Goal: Task Accomplishment & Management: Manage account settings

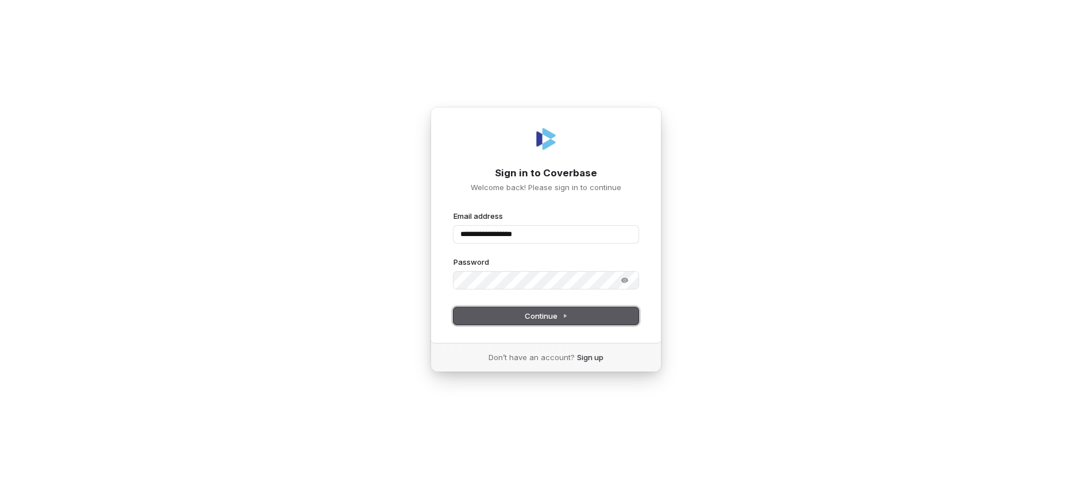
click at [541, 320] on span "Continue" at bounding box center [546, 316] width 43 height 10
type input "**********"
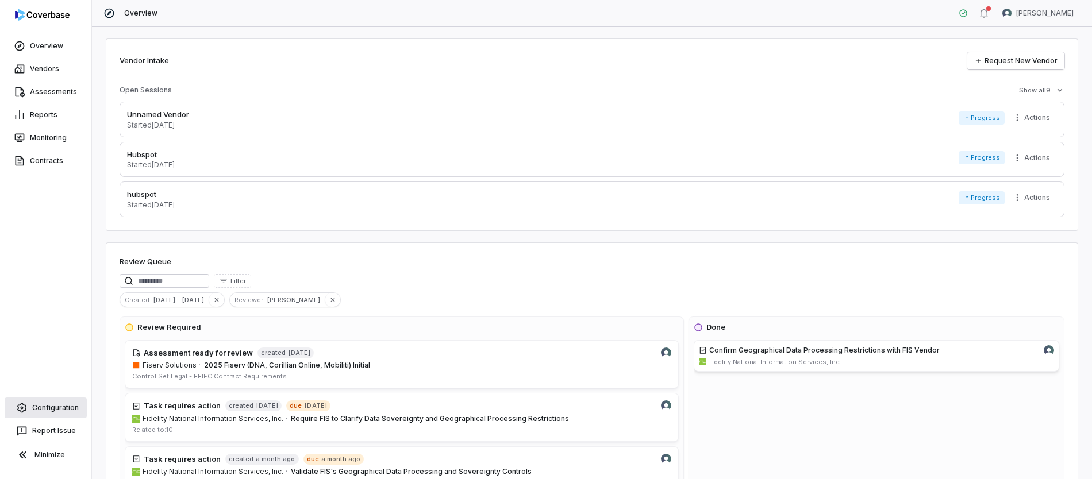
click at [62, 408] on link "Configuration" at bounding box center [46, 408] width 82 height 21
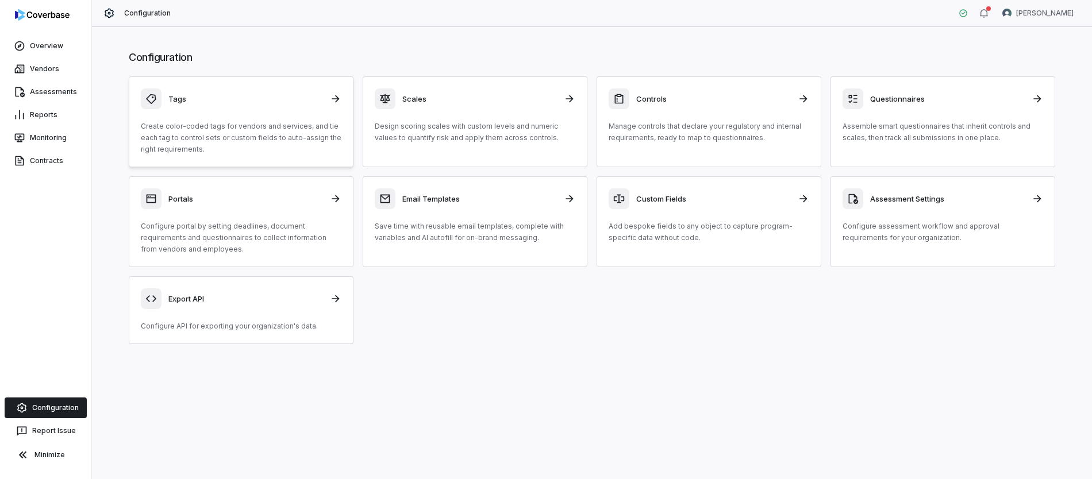
click at [236, 123] on p "Create color-coded tags for vendors and services, and tie each tag to control s…" at bounding box center [241, 138] width 201 height 34
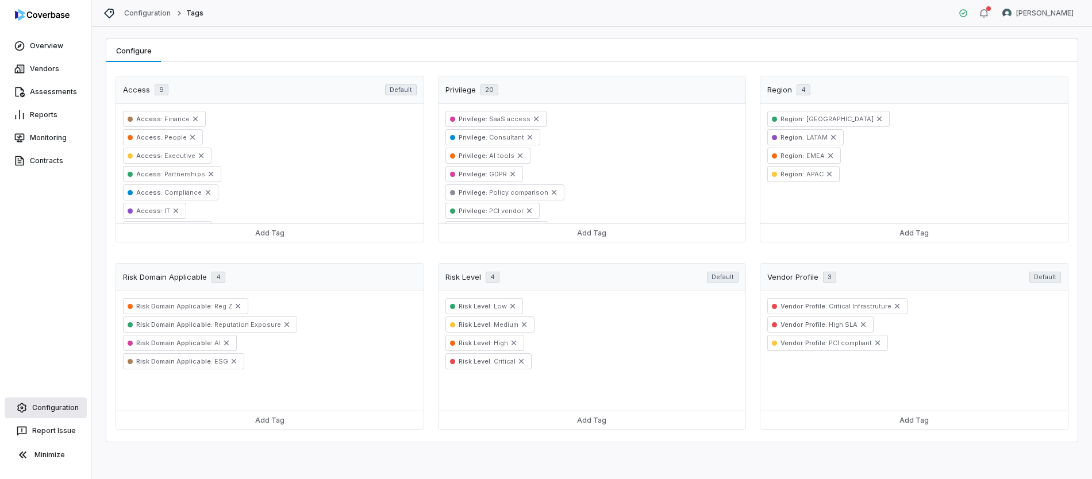
click at [41, 411] on link "Configuration" at bounding box center [46, 408] width 82 height 21
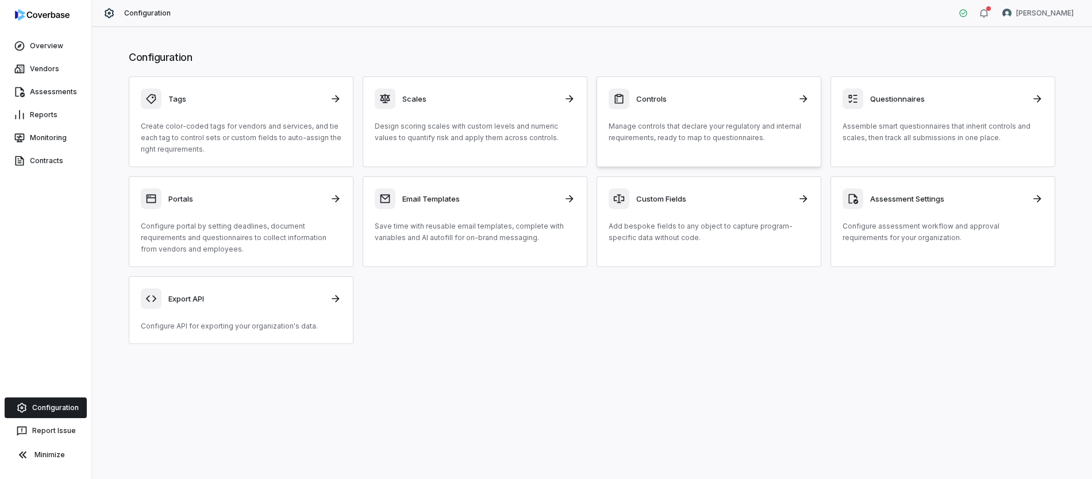
click at [708, 120] on div "Controls Manage controls that declare your regulatory and internal requirements…" at bounding box center [709, 116] width 201 height 55
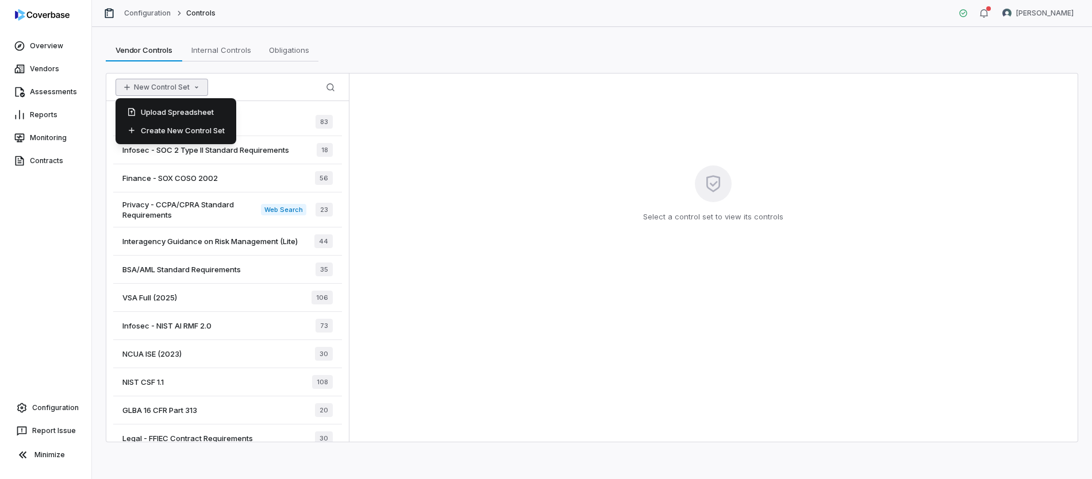
click at [188, 89] on button "New Control Set" at bounding box center [162, 87] width 93 height 17
click at [158, 126] on div "Create New Control Set" at bounding box center [176, 130] width 112 height 18
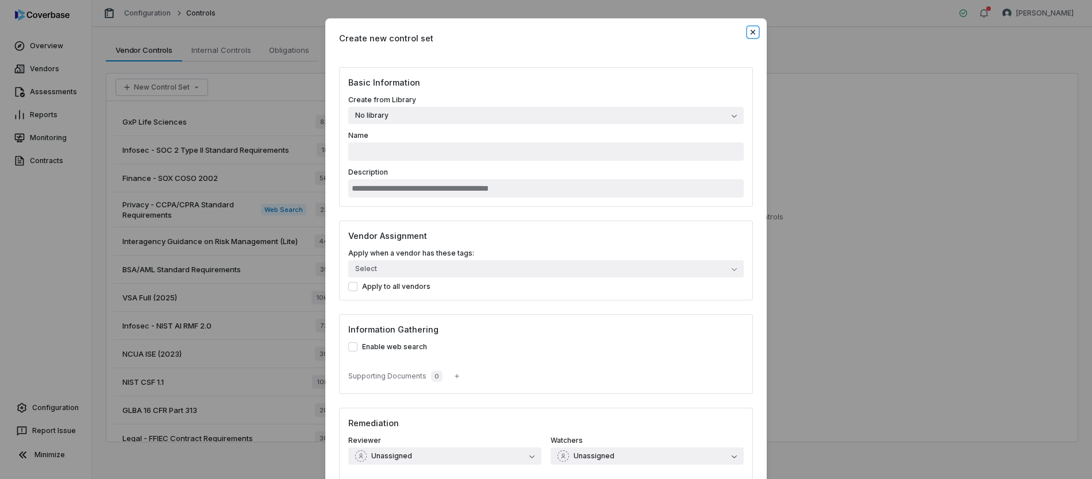
click at [749, 35] on icon "button" at bounding box center [753, 32] width 9 height 9
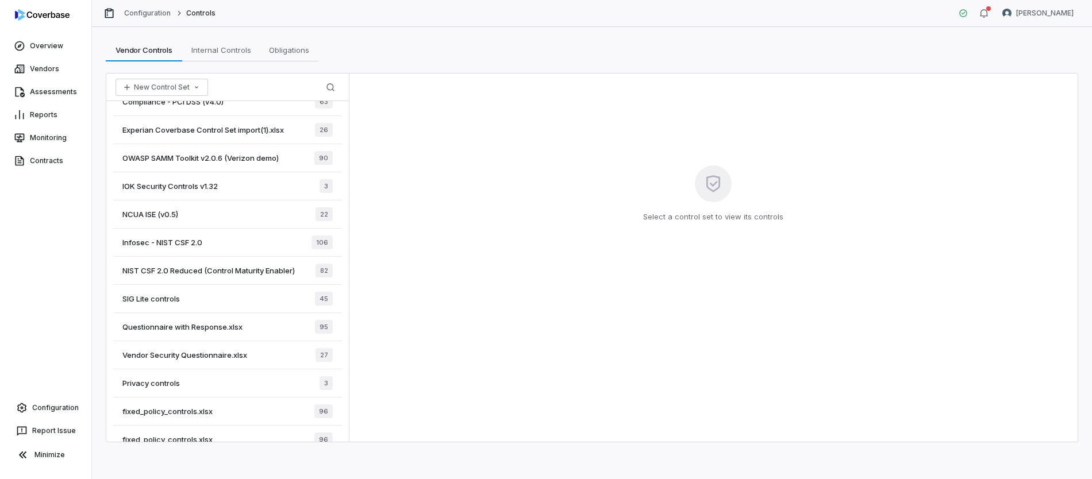
scroll to position [555, 0]
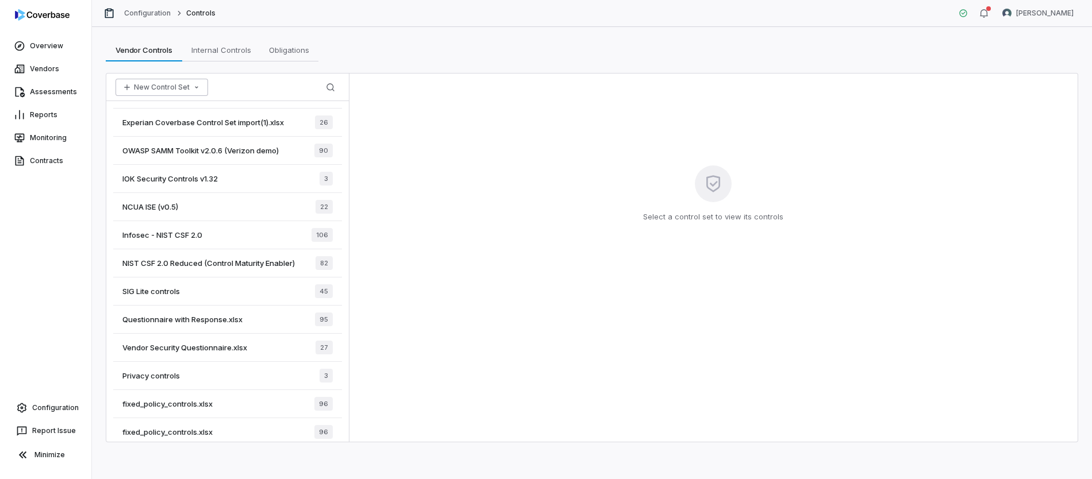
click at [192, 89] on icon "button" at bounding box center [196, 87] width 9 height 9
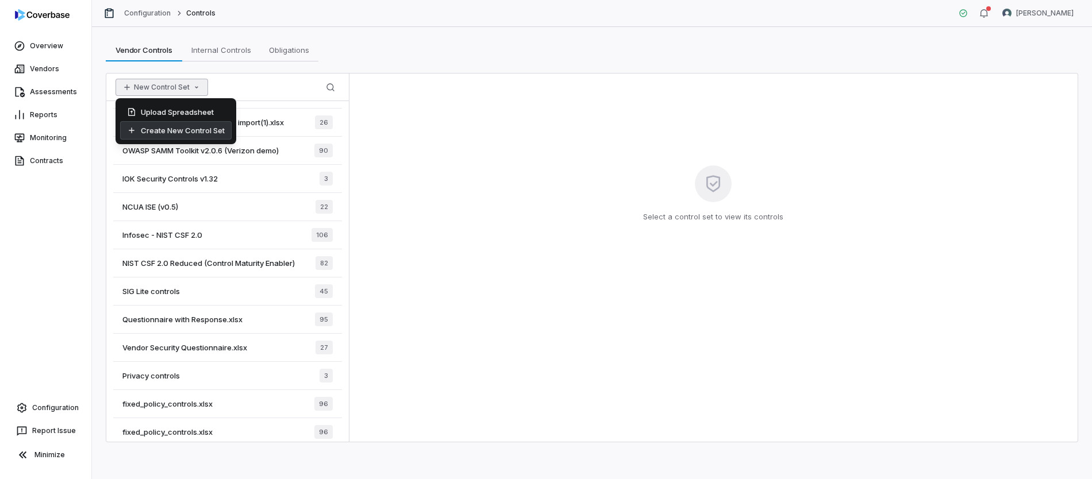
click at [175, 131] on div "Create New Control Set" at bounding box center [176, 130] width 112 height 18
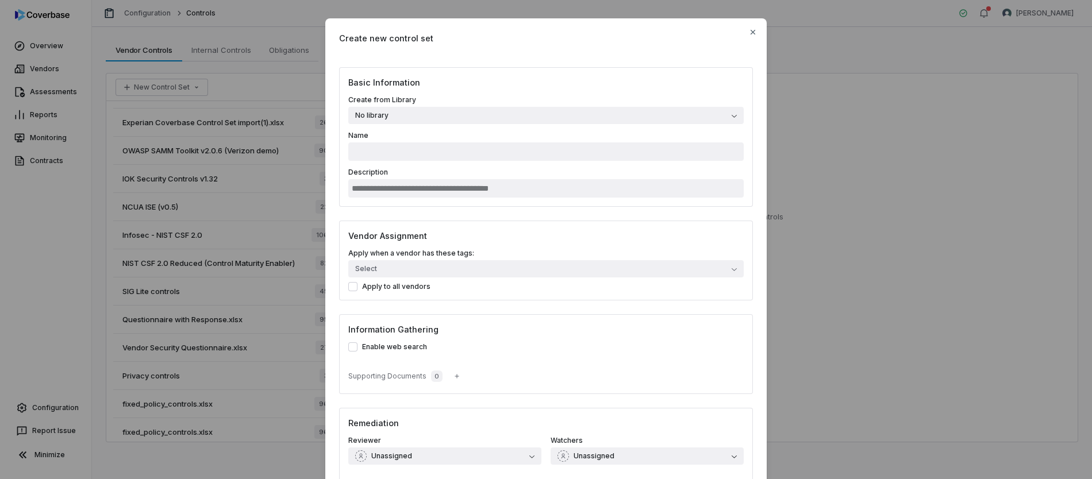
click at [429, 118] on button "No library" at bounding box center [546, 115] width 396 height 17
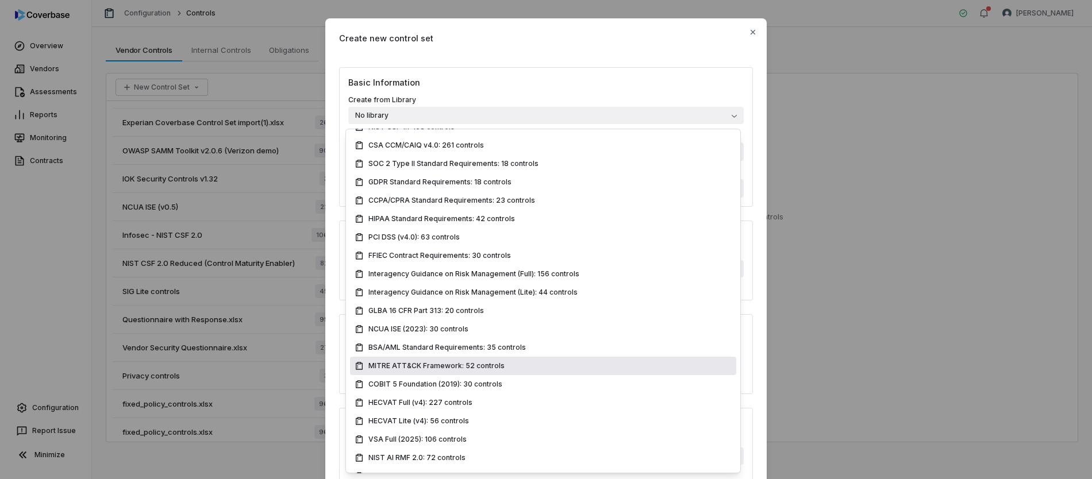
scroll to position [0, 0]
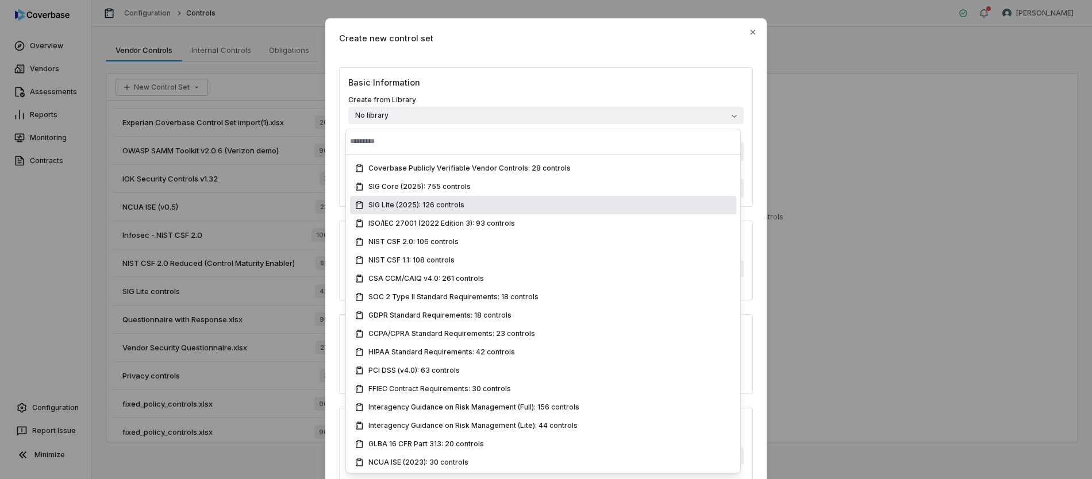
click at [437, 208] on span "SIG Lite (2025): 126 controls" at bounding box center [417, 205] width 96 height 9
type input "**********"
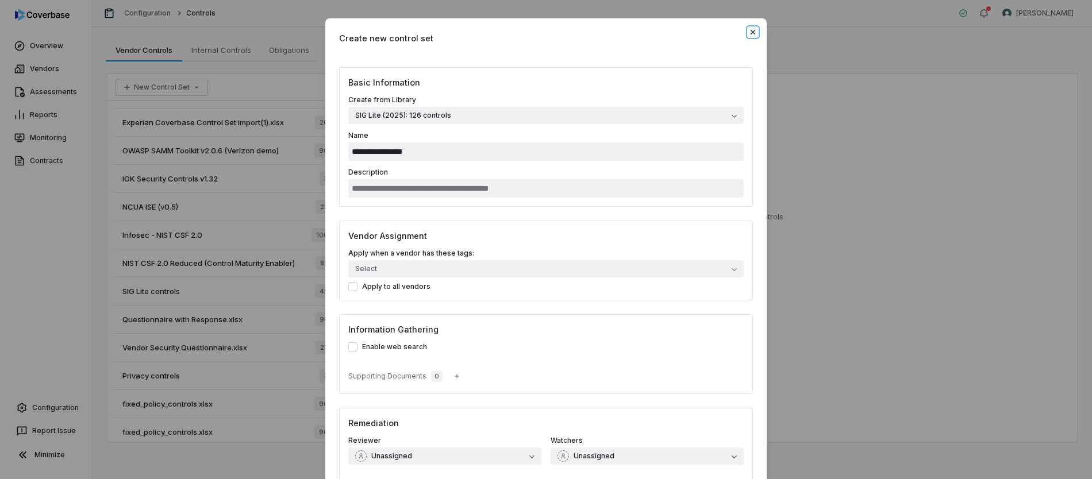
click at [750, 33] on icon "button" at bounding box center [753, 32] width 9 height 9
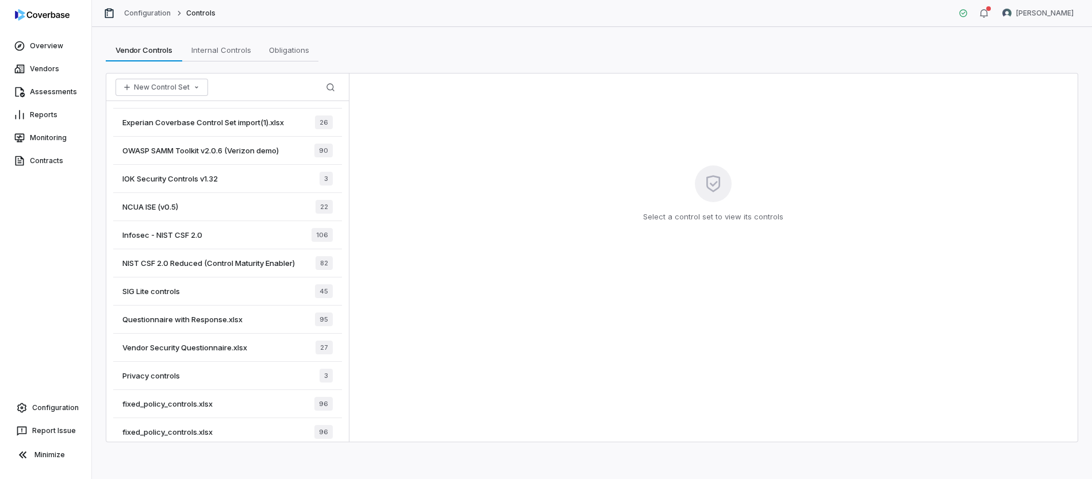
click at [212, 148] on span "OWASP SAMM Toolkit v2.0.6 (Verizon demo)" at bounding box center [200, 150] width 156 height 10
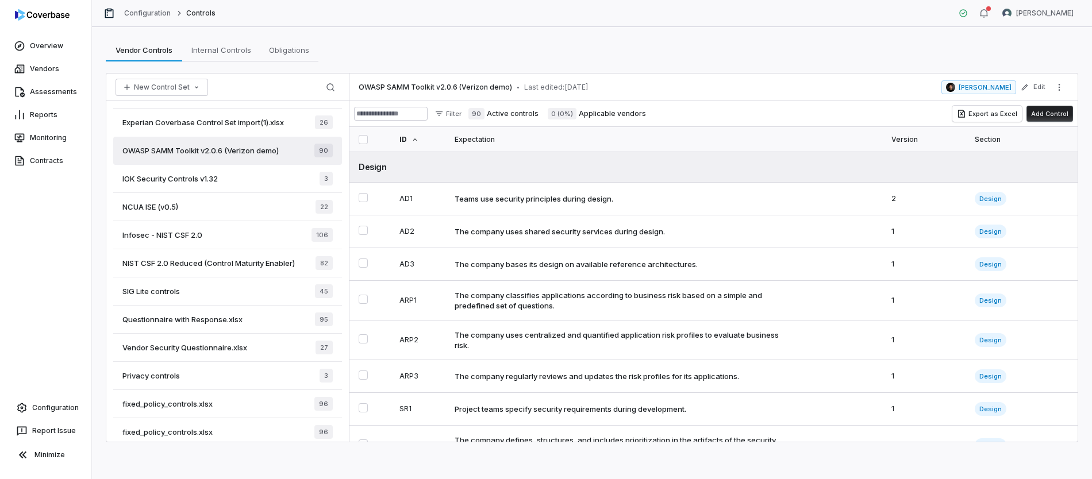
click at [1049, 112] on button "Add Control" at bounding box center [1050, 114] width 47 height 16
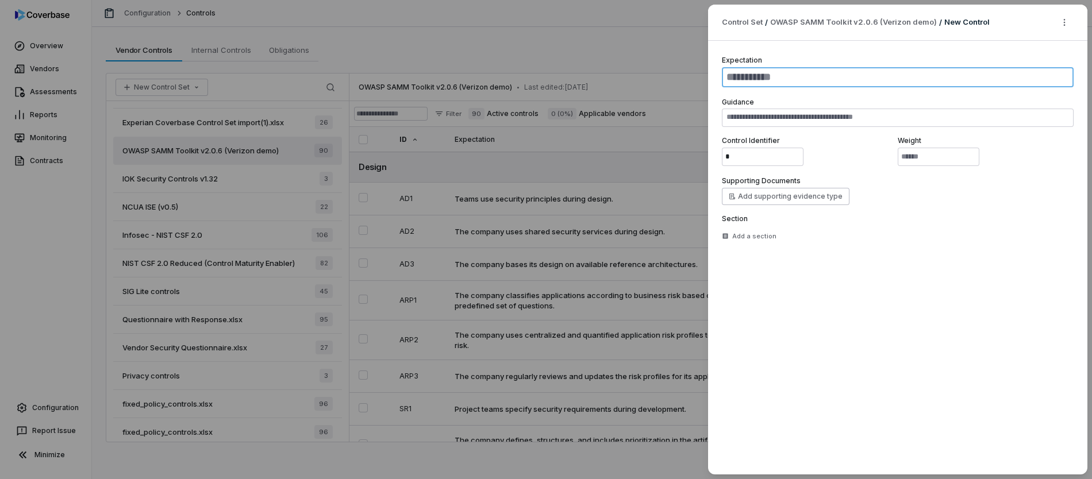
click at [837, 80] on textarea at bounding box center [898, 77] width 352 height 20
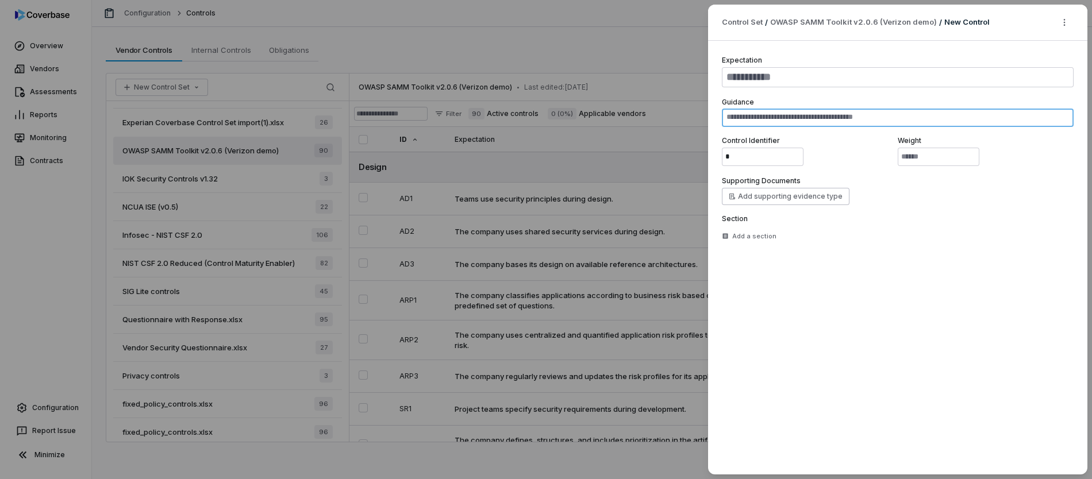
click at [809, 120] on textarea at bounding box center [898, 118] width 352 height 18
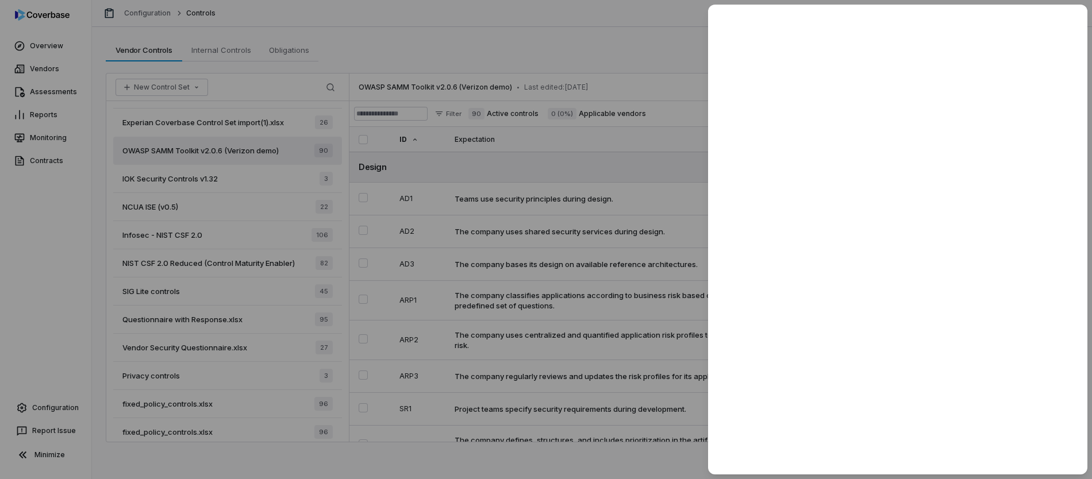
click at [685, 33] on div at bounding box center [546, 239] width 1092 height 479
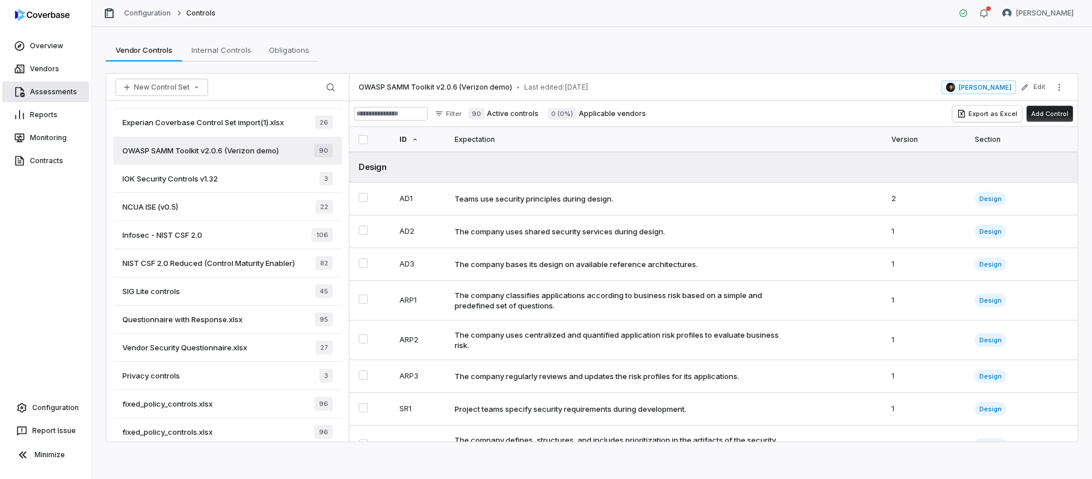
click at [48, 94] on link "Assessments" at bounding box center [45, 92] width 87 height 21
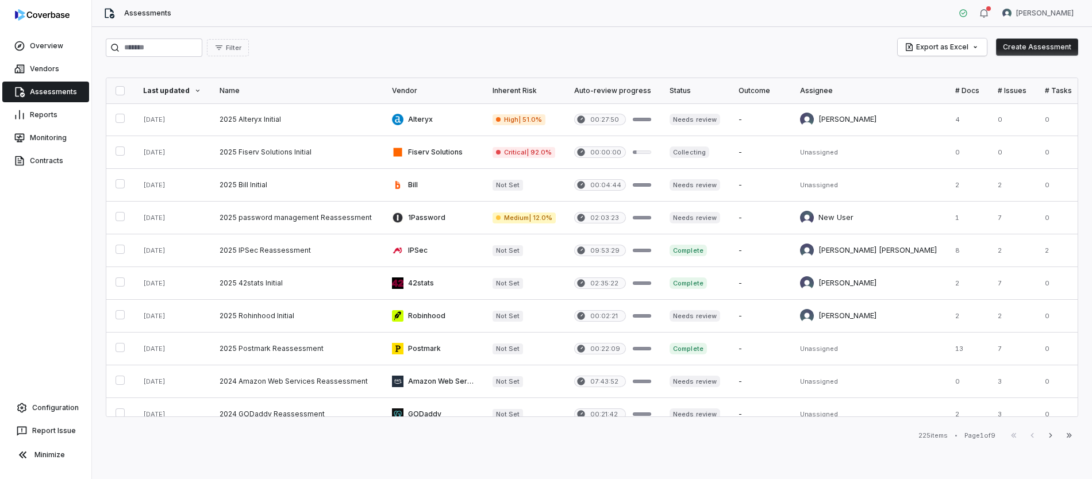
click at [1033, 49] on button "Create Assessment" at bounding box center [1037, 47] width 82 height 17
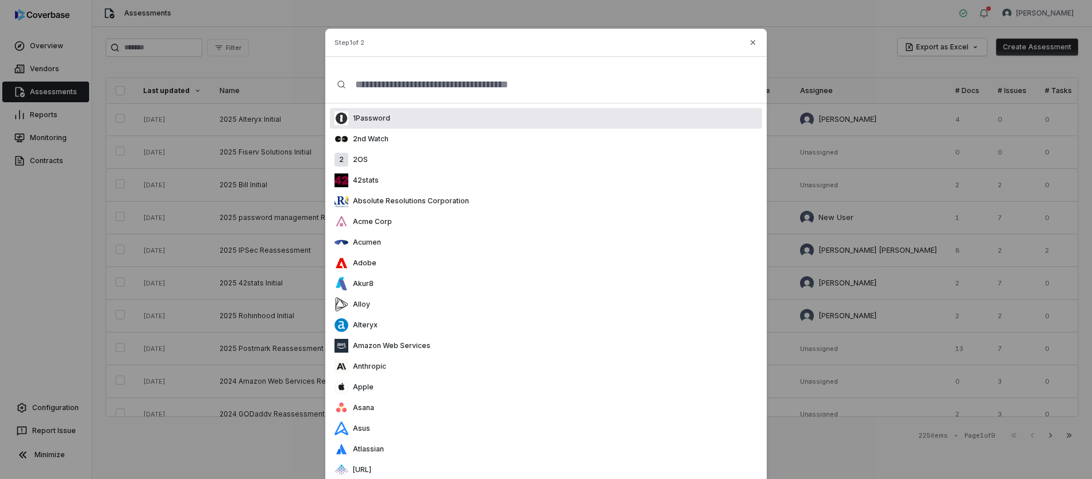
click at [417, 122] on div "1Password" at bounding box center [546, 118] width 432 height 21
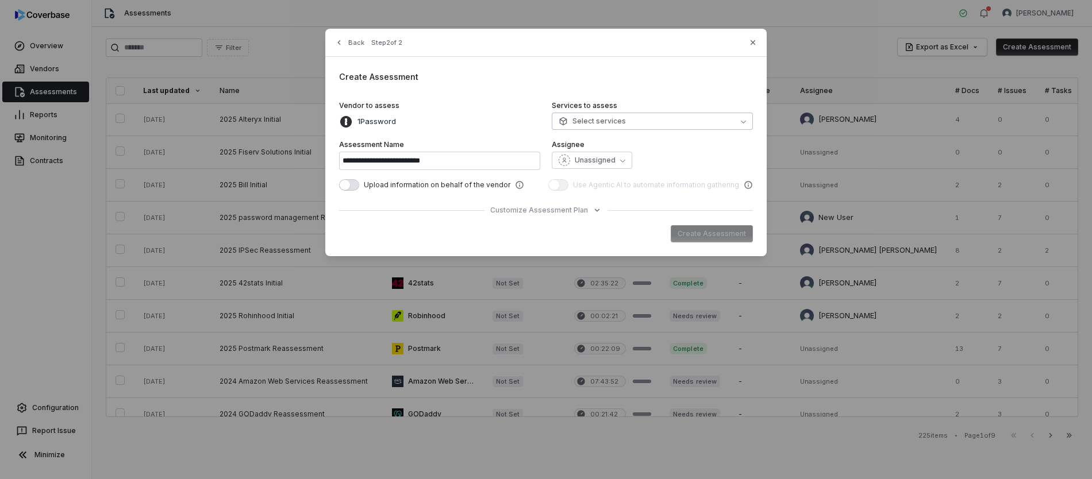
click at [678, 118] on button "Select services" at bounding box center [652, 121] width 201 height 17
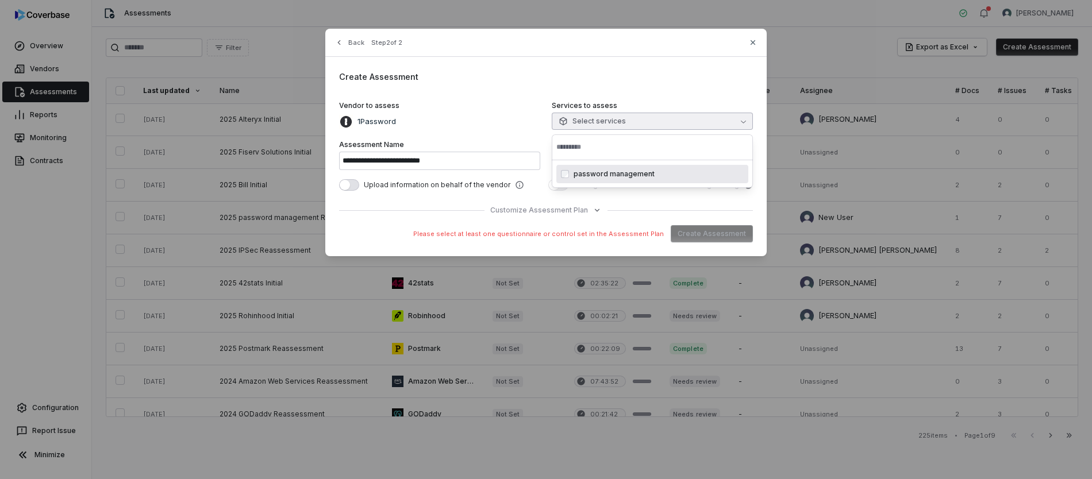
click at [613, 177] on span "password management" at bounding box center [614, 174] width 81 height 9
type input "**********"
click at [488, 110] on label "Vendor to assess" at bounding box center [439, 105] width 201 height 9
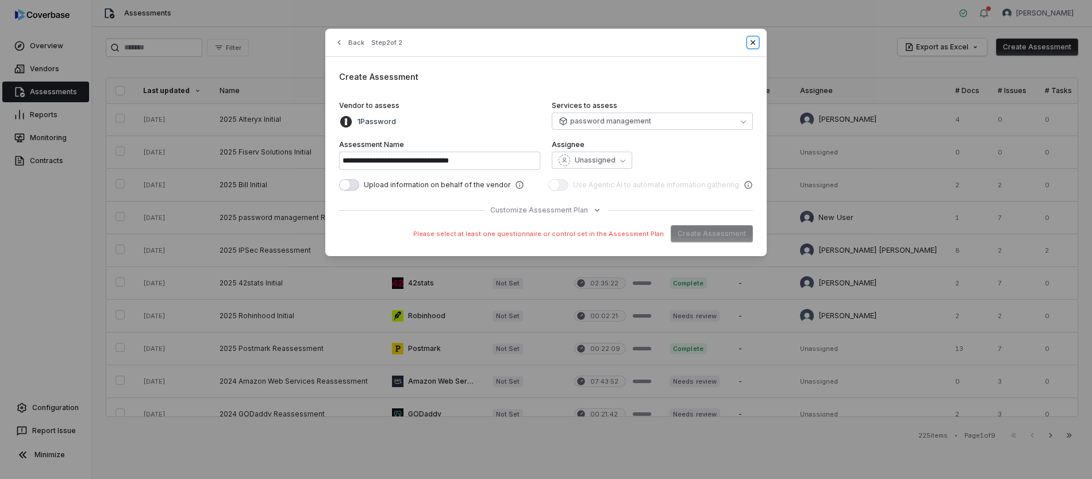
click at [755, 41] on icon "button" at bounding box center [753, 42] width 5 height 5
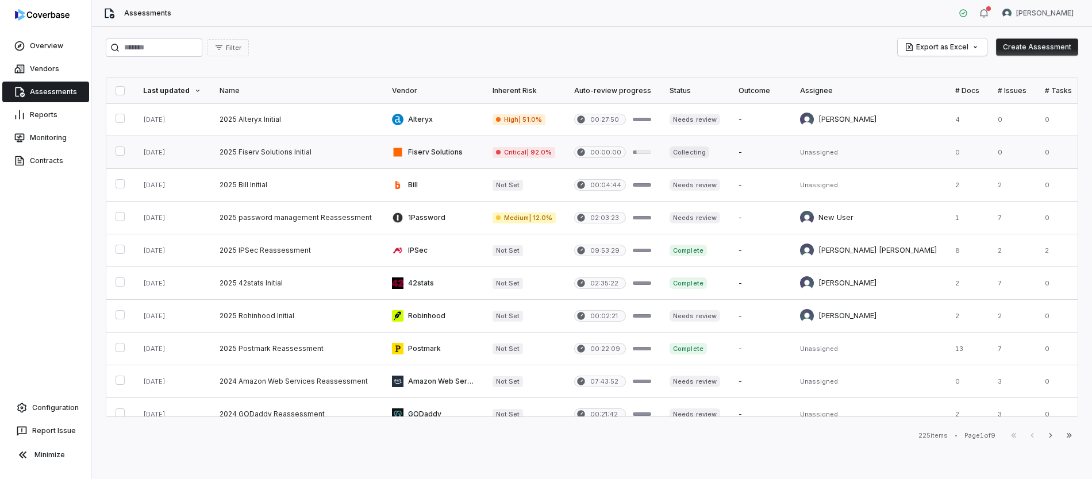
click at [258, 153] on link at bounding box center [296, 152] width 172 height 32
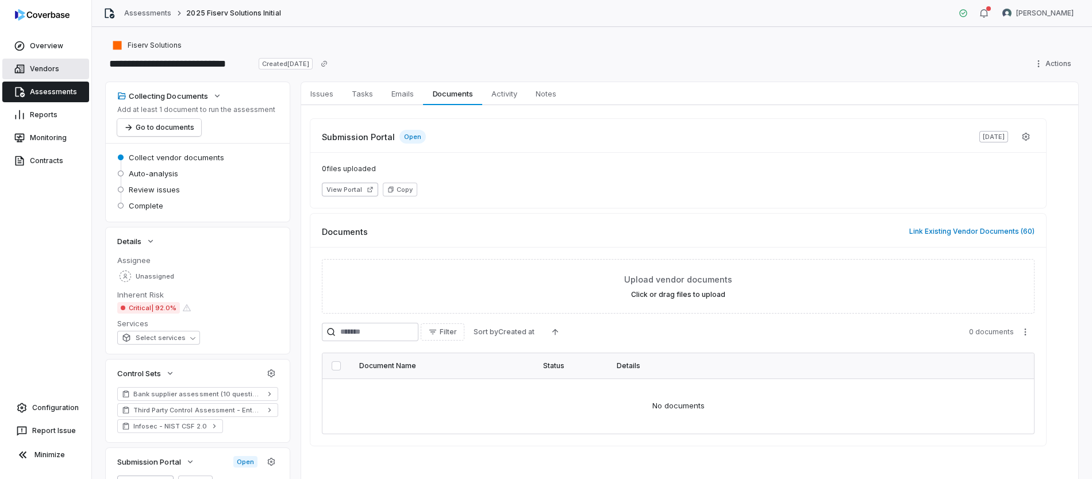
click at [43, 70] on link "Vendors" at bounding box center [45, 69] width 87 height 21
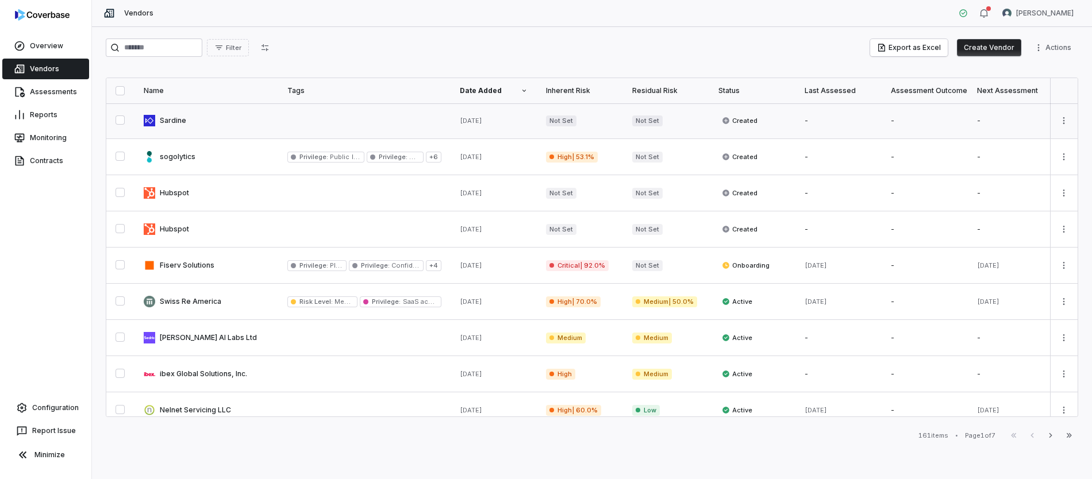
scroll to position [117, 0]
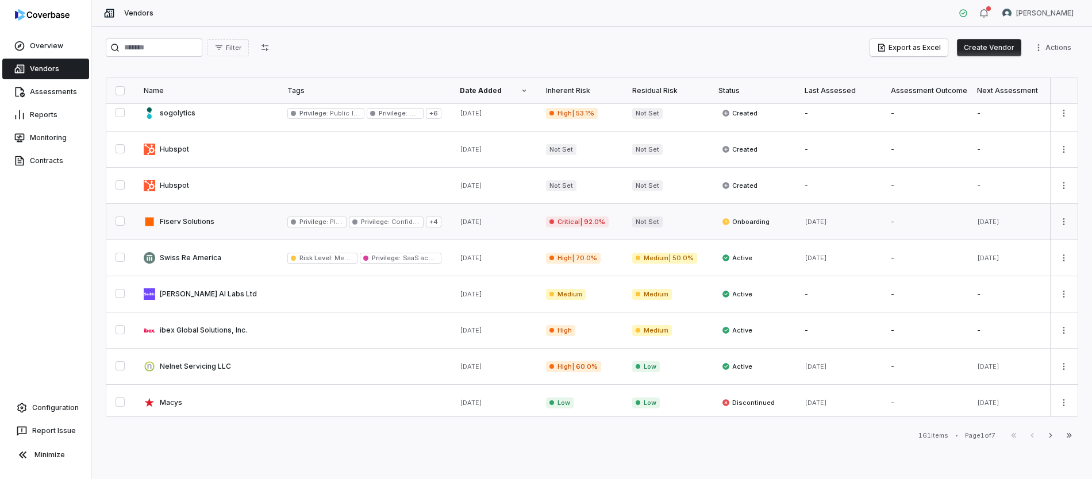
click at [191, 224] on link at bounding box center [207, 222] width 144 height 36
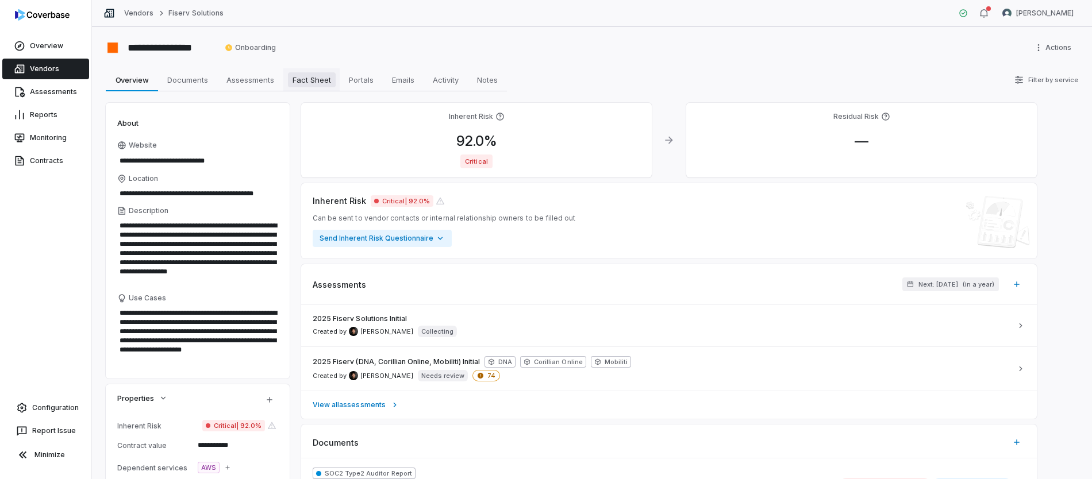
click at [299, 80] on span "Fact Sheet" at bounding box center [312, 79] width 48 height 15
type textarea "*"
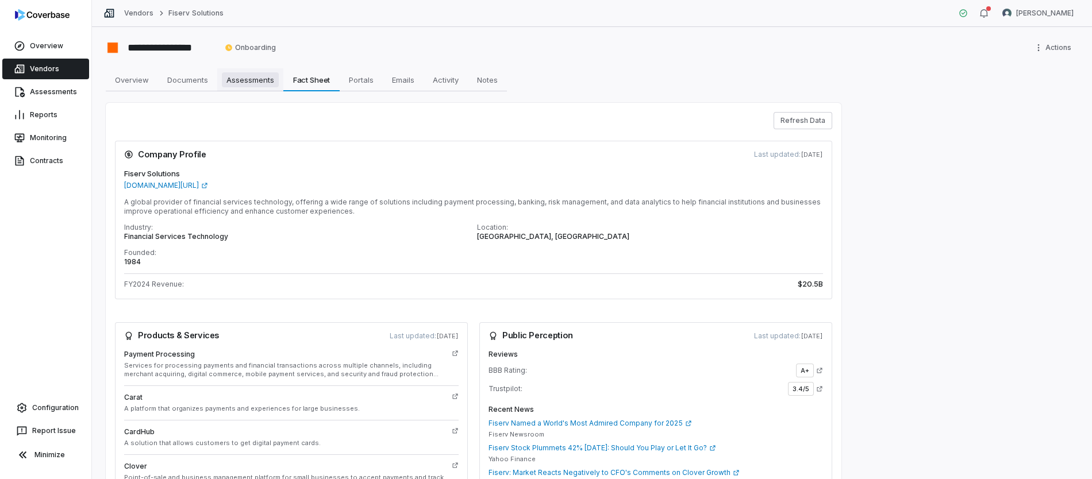
click at [243, 80] on span "Assessments" at bounding box center [250, 79] width 57 height 15
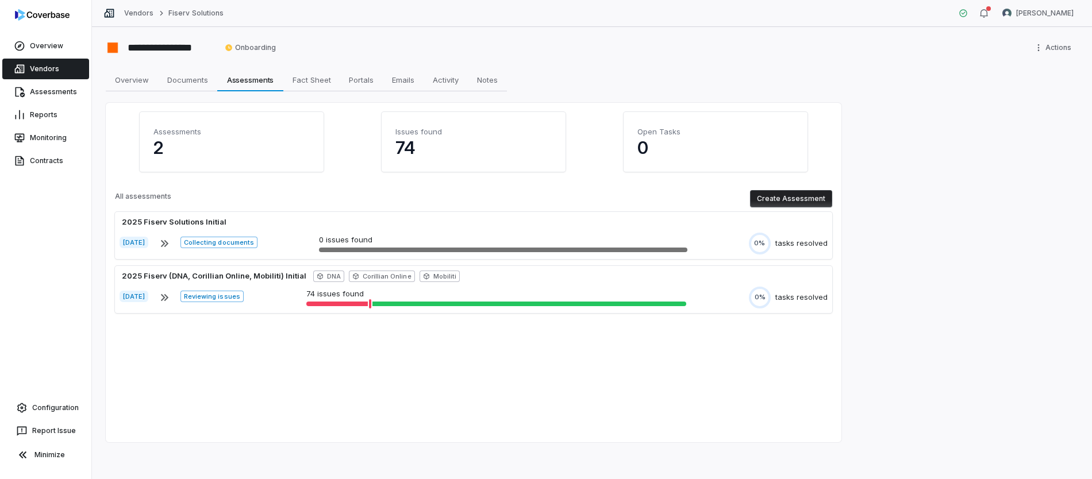
click at [780, 202] on button "Create Assessment" at bounding box center [791, 198] width 82 height 17
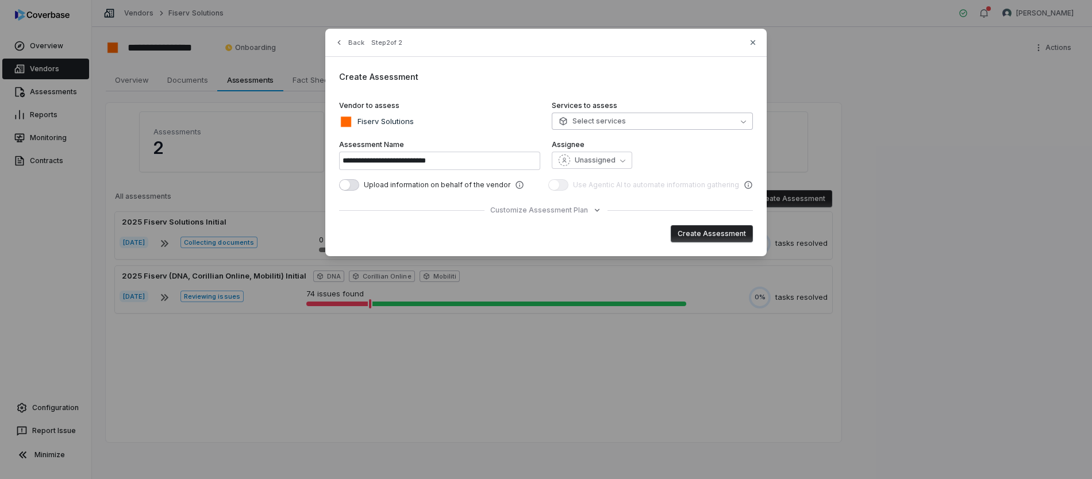
click at [733, 127] on button "Select services" at bounding box center [652, 121] width 201 height 17
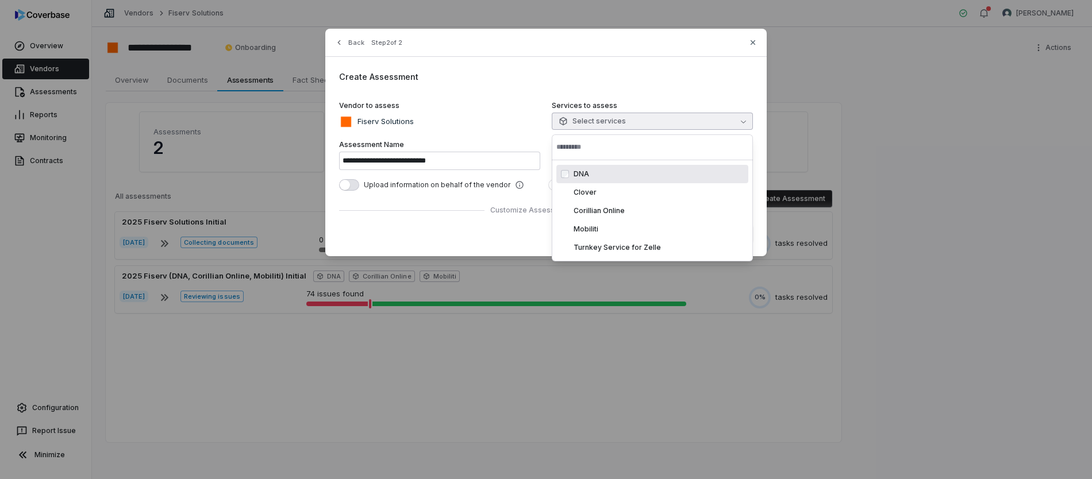
click at [590, 178] on div "DNA" at bounding box center [653, 174] width 192 height 18
type input "**********"
click at [492, 116] on div "Fiserv Solutions" at bounding box center [439, 122] width 201 height 14
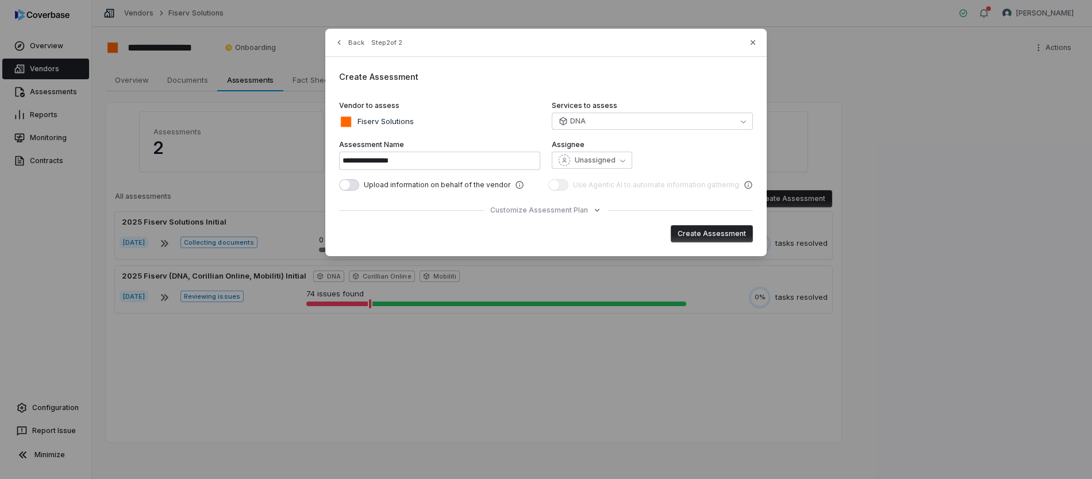
click at [726, 235] on button "Create Assessment" at bounding box center [712, 233] width 82 height 17
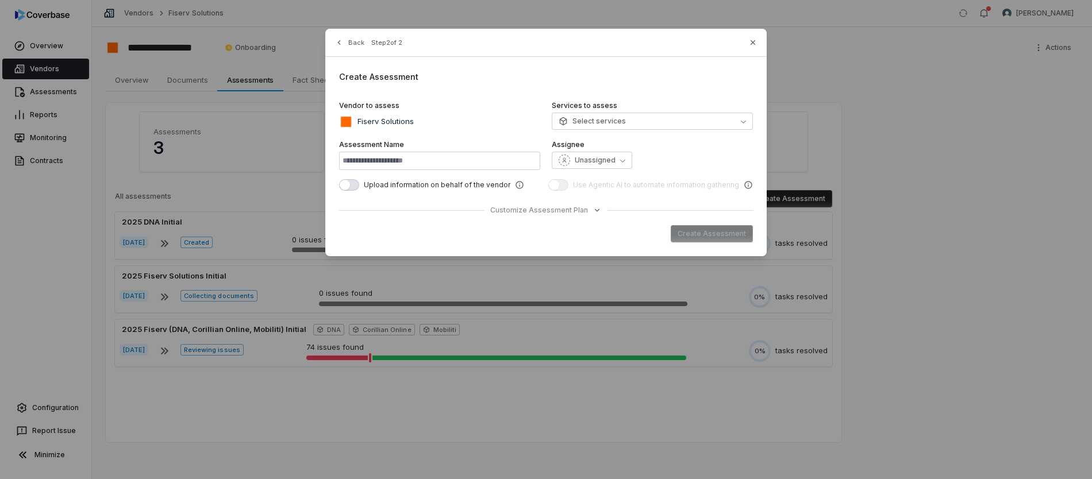
type input "**********"
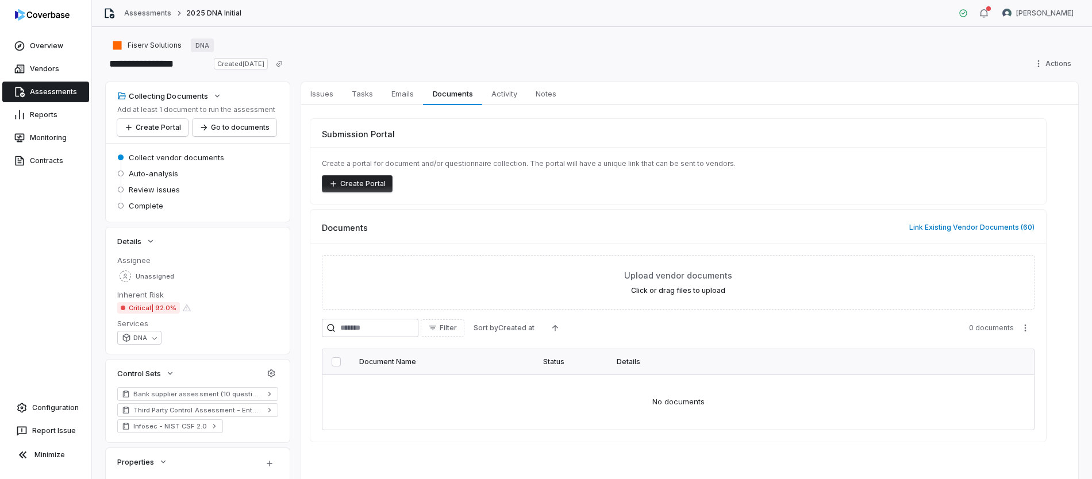
click at [377, 51] on div "Fiserv Solutions DNA" at bounding box center [592, 46] width 973 height 14
click at [348, 184] on button "Create Portal" at bounding box center [357, 183] width 71 height 17
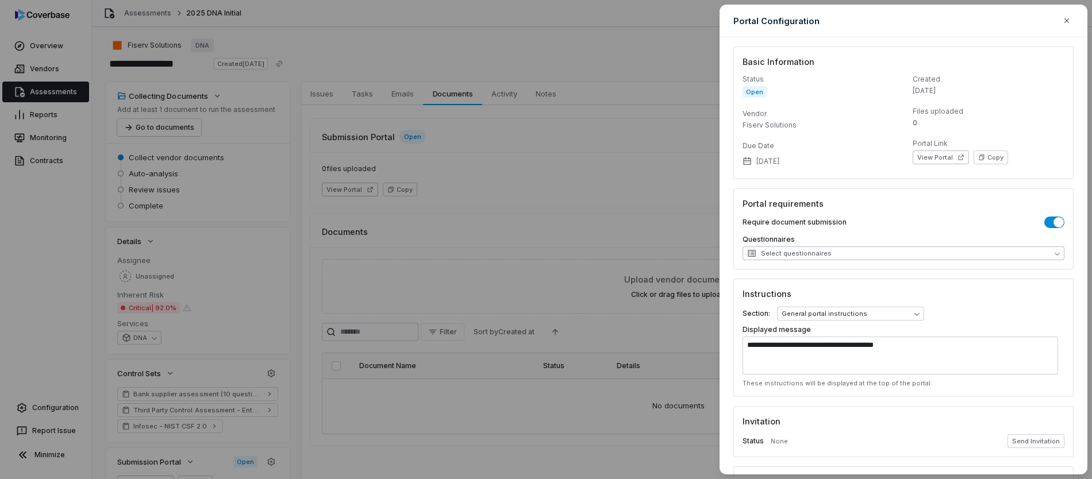
scroll to position [24, 0]
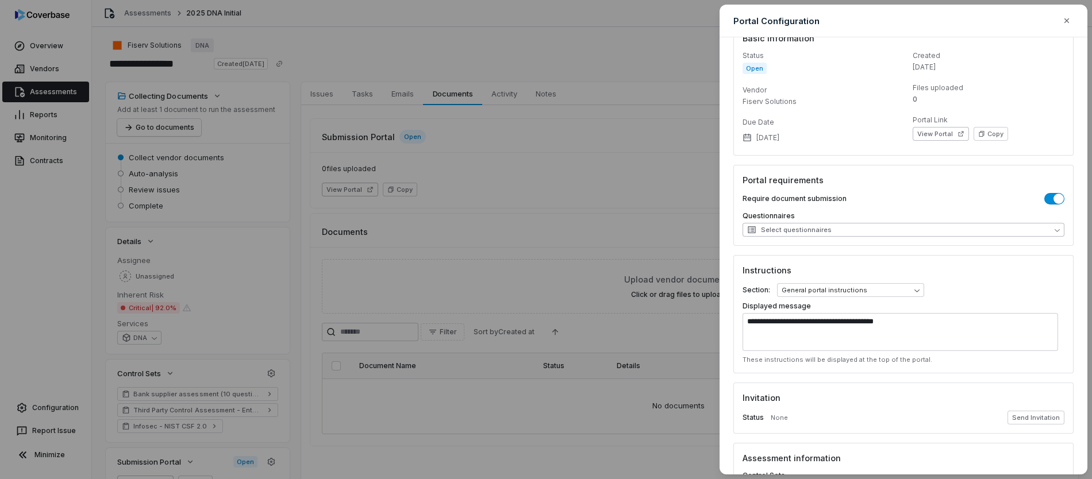
click at [885, 229] on button "Select questionnaires" at bounding box center [904, 230] width 322 height 14
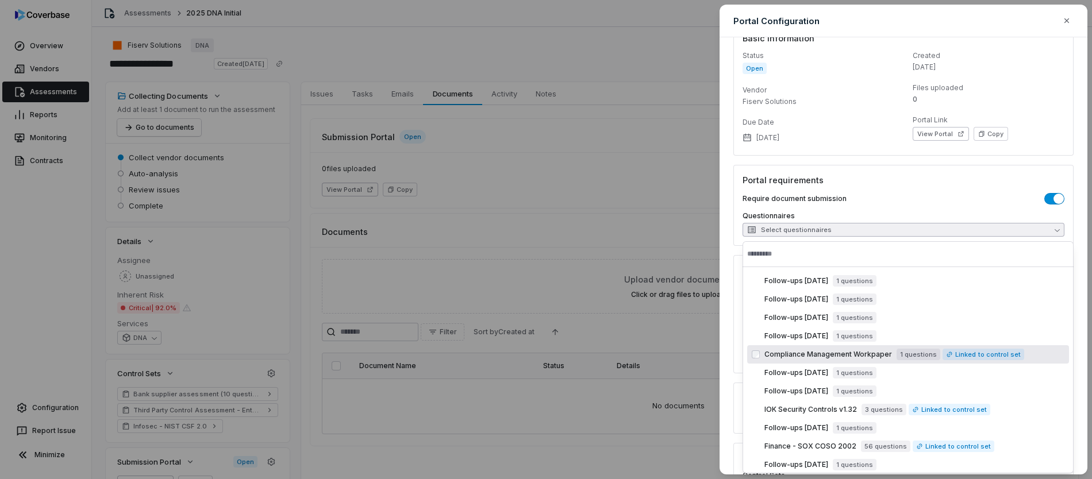
click at [824, 352] on span "Compliance Management Workpaper" at bounding box center [829, 354] width 128 height 9
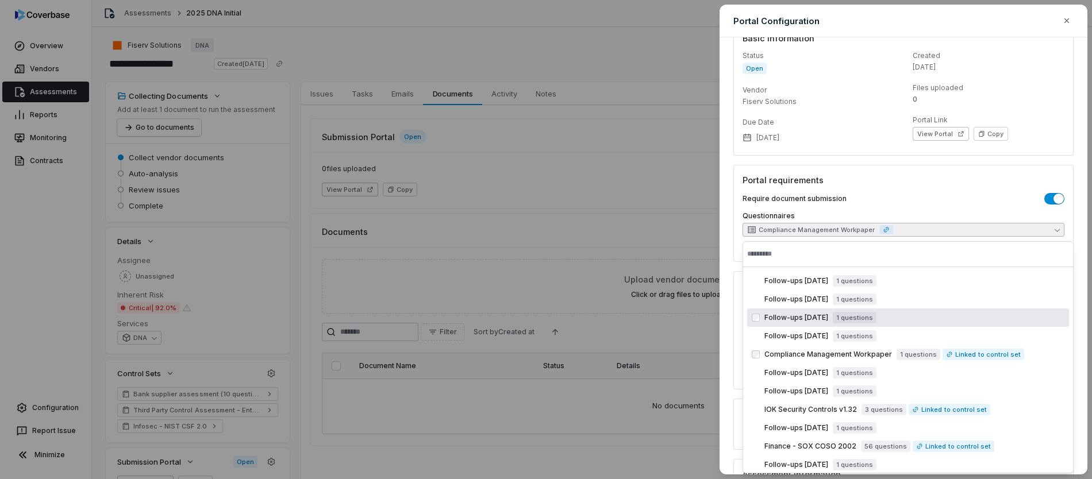
click at [936, 199] on div "Require document submission" at bounding box center [904, 198] width 322 height 11
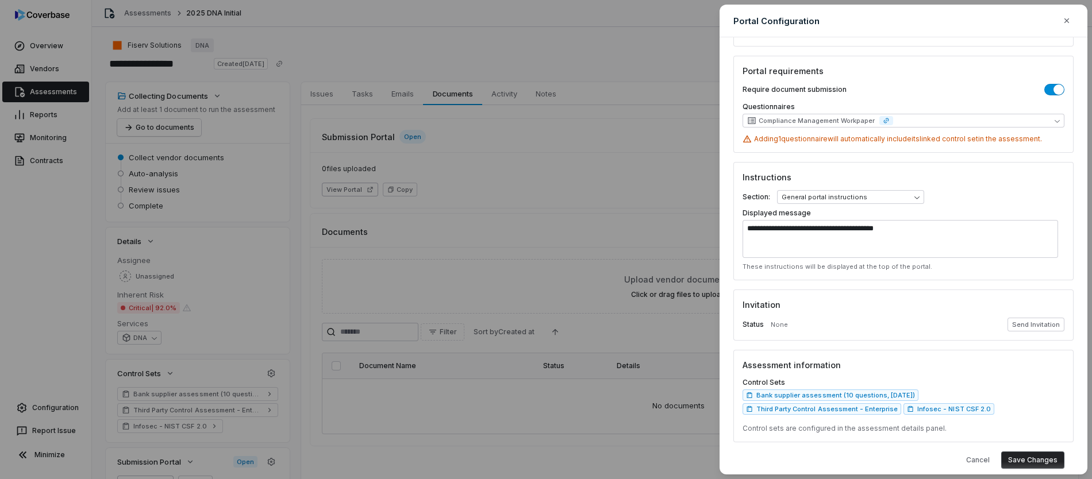
scroll to position [145, 0]
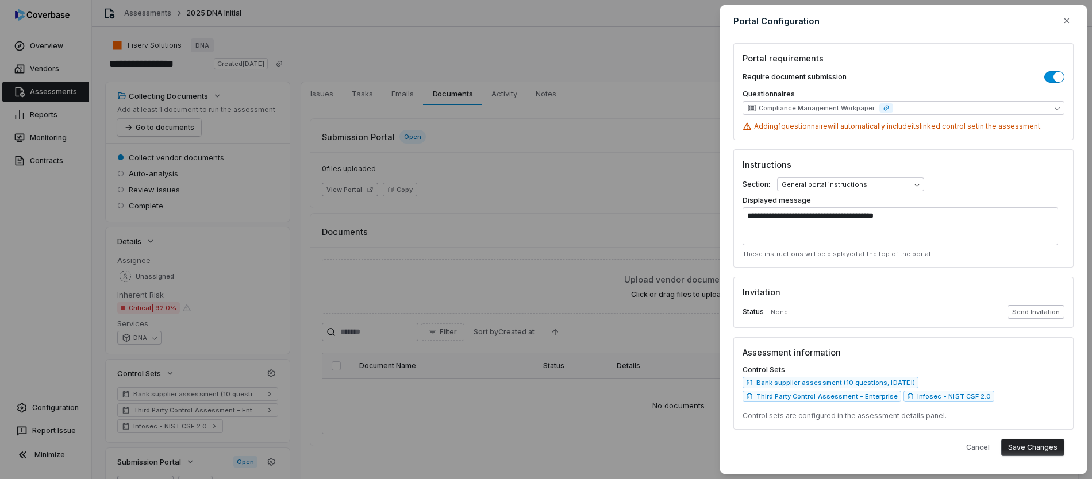
click at [1029, 316] on button "Send Invitation" at bounding box center [1036, 312] width 57 height 14
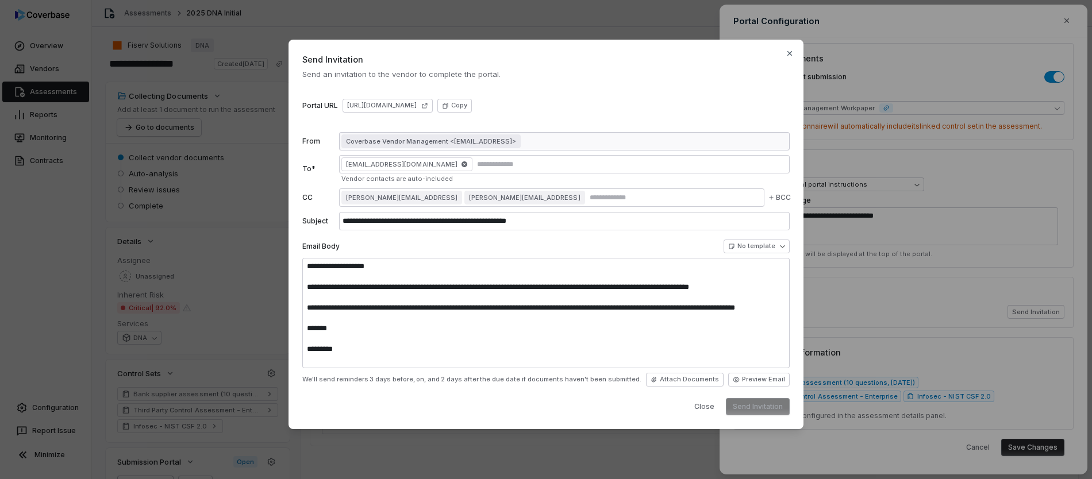
type textarea "**********"
click at [706, 408] on button "Close" at bounding box center [705, 406] width 34 height 17
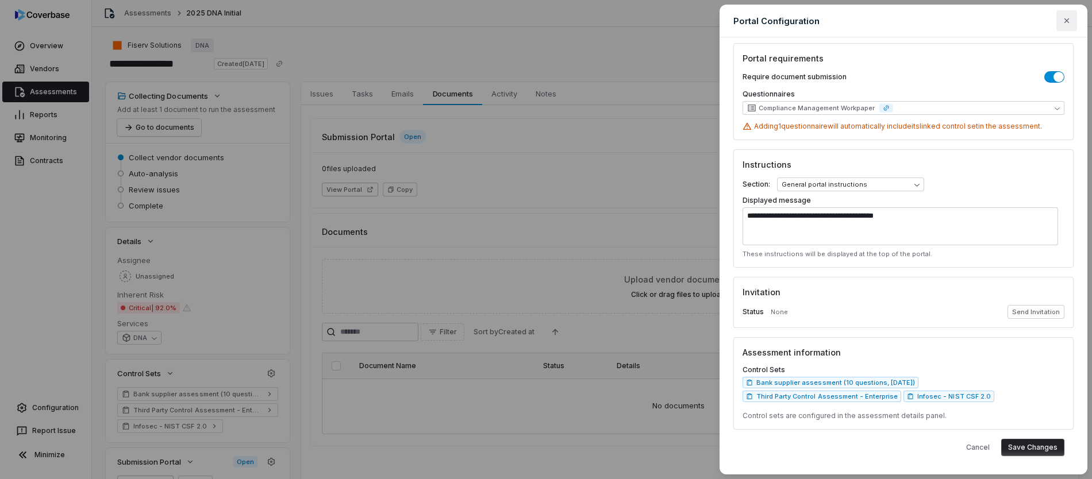
click at [1065, 16] on icon "button" at bounding box center [1066, 20] width 9 height 9
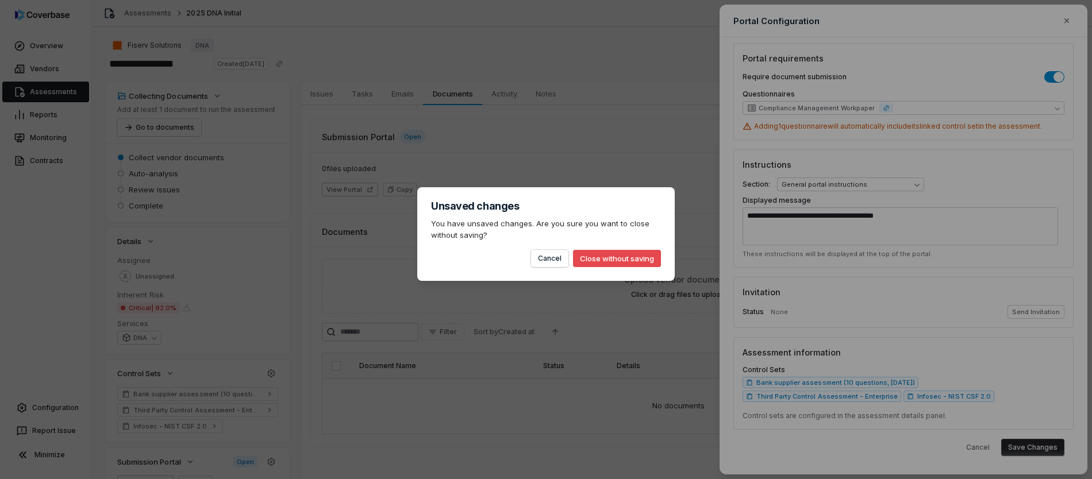
click at [586, 259] on button "Close without saving" at bounding box center [617, 258] width 88 height 17
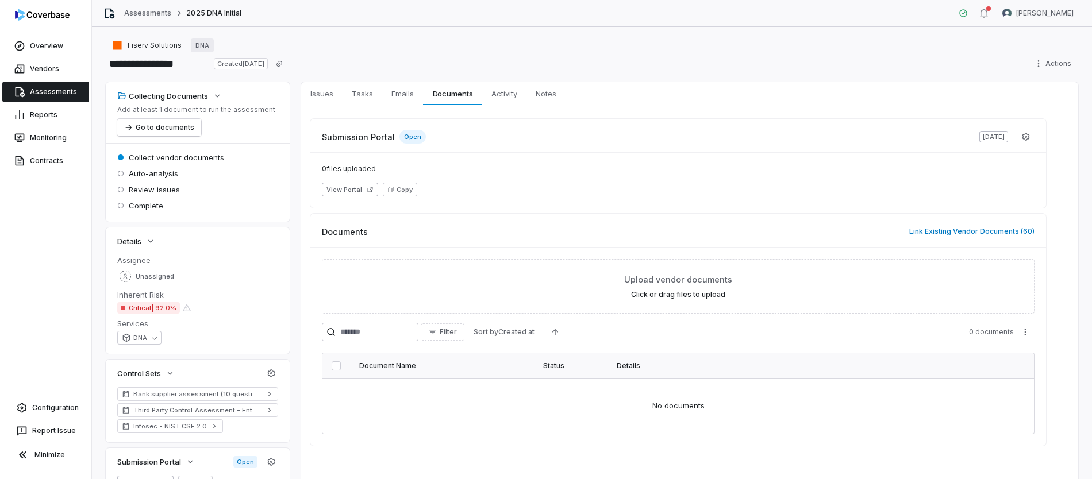
click at [51, 89] on link "Assessments" at bounding box center [45, 92] width 87 height 21
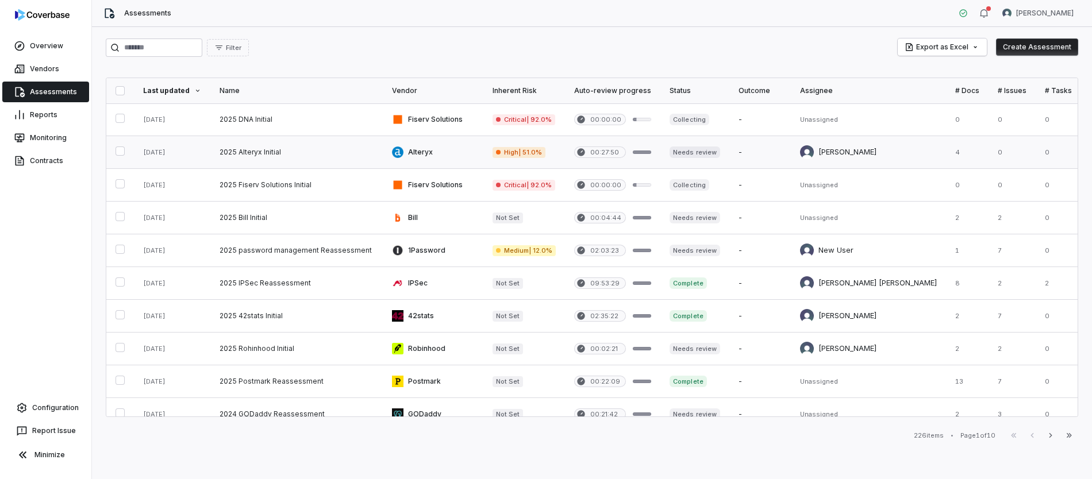
click at [244, 153] on link at bounding box center [296, 152] width 172 height 32
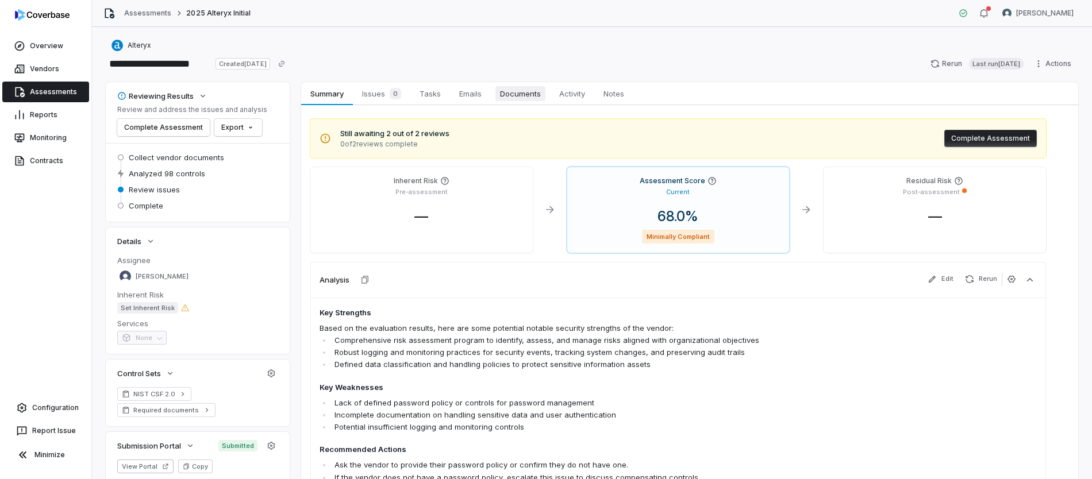
click at [530, 89] on span "Documents" at bounding box center [521, 93] width 50 height 15
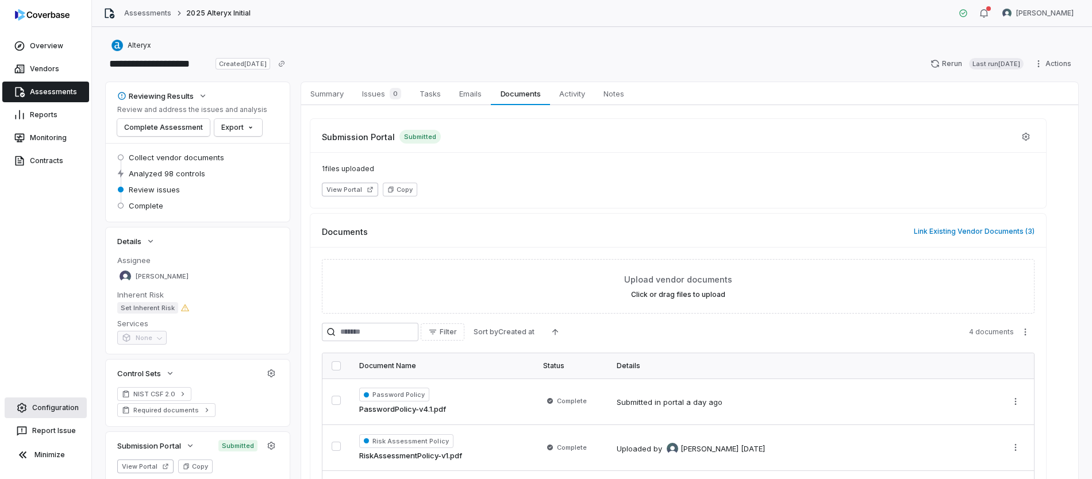
click at [72, 408] on link "Configuration" at bounding box center [46, 408] width 82 height 21
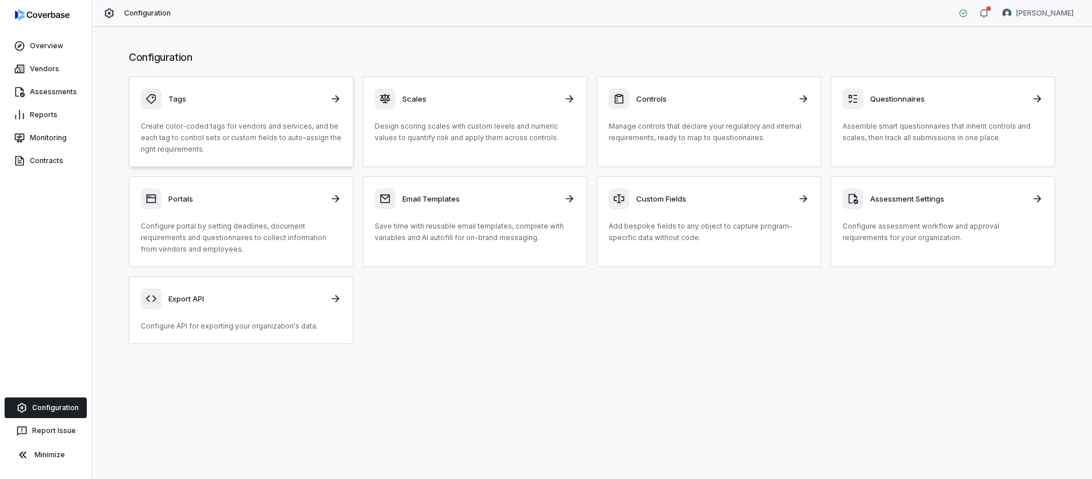
click at [214, 106] on div "Tags" at bounding box center [241, 99] width 201 height 21
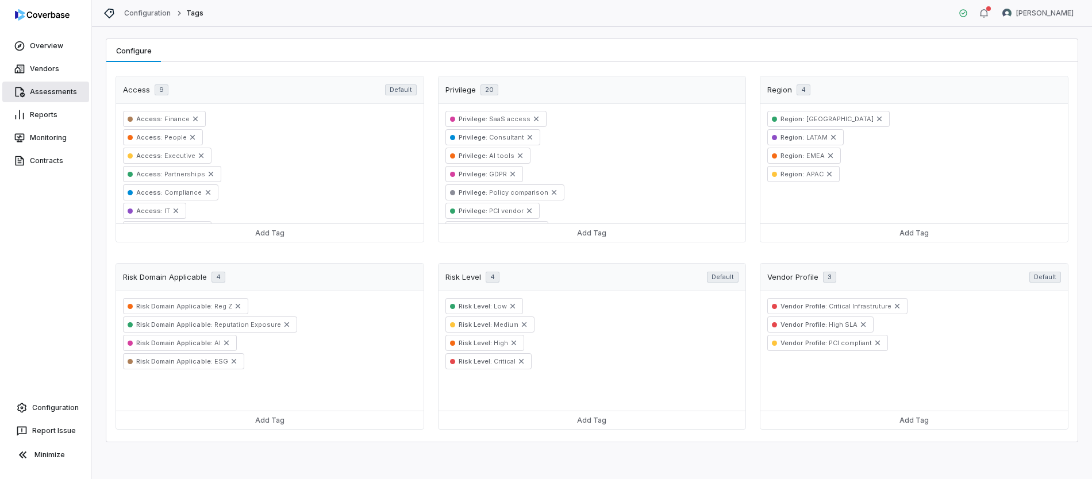
click at [56, 91] on link "Assessments" at bounding box center [45, 92] width 87 height 21
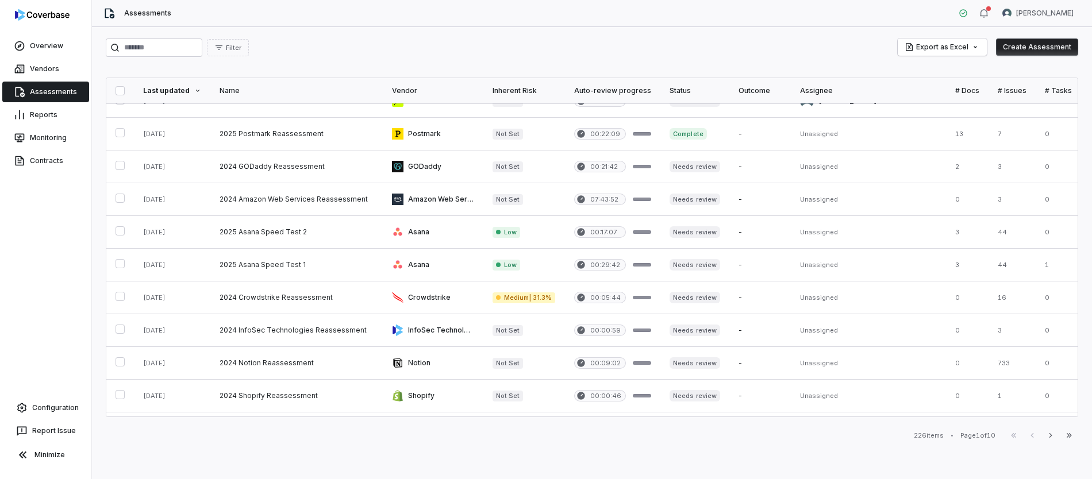
scroll to position [512, 0]
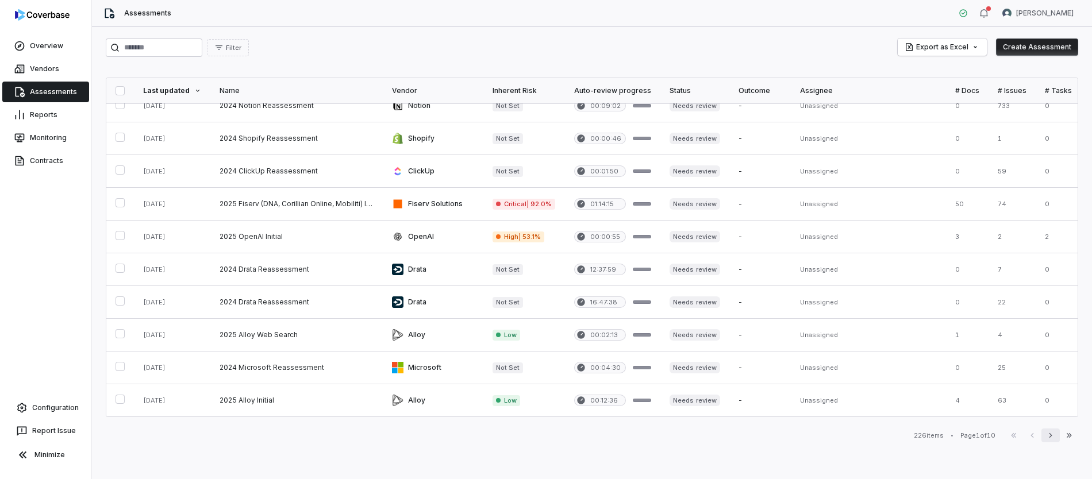
click at [1048, 439] on icon "button" at bounding box center [1050, 435] width 9 height 9
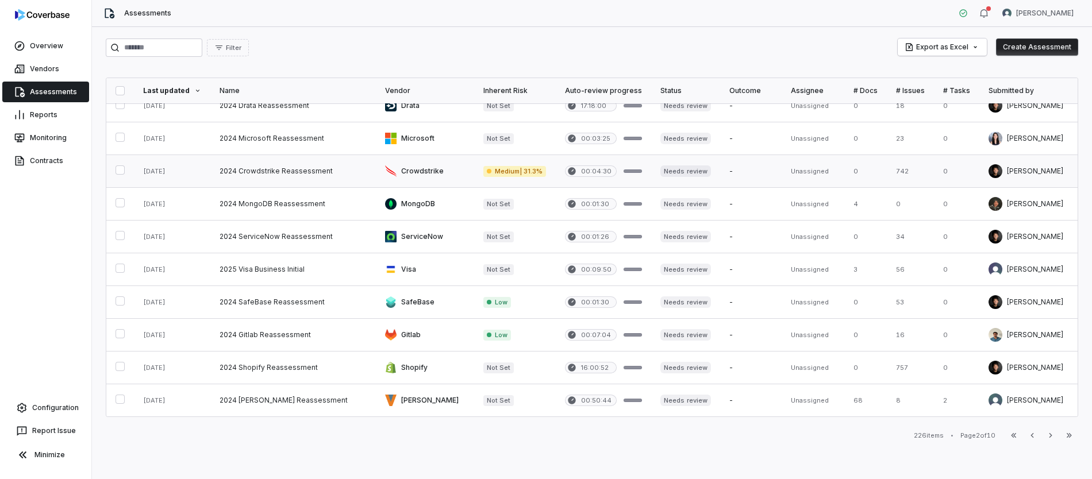
scroll to position [512, 0]
click at [1049, 436] on icon "button" at bounding box center [1050, 435] width 9 height 9
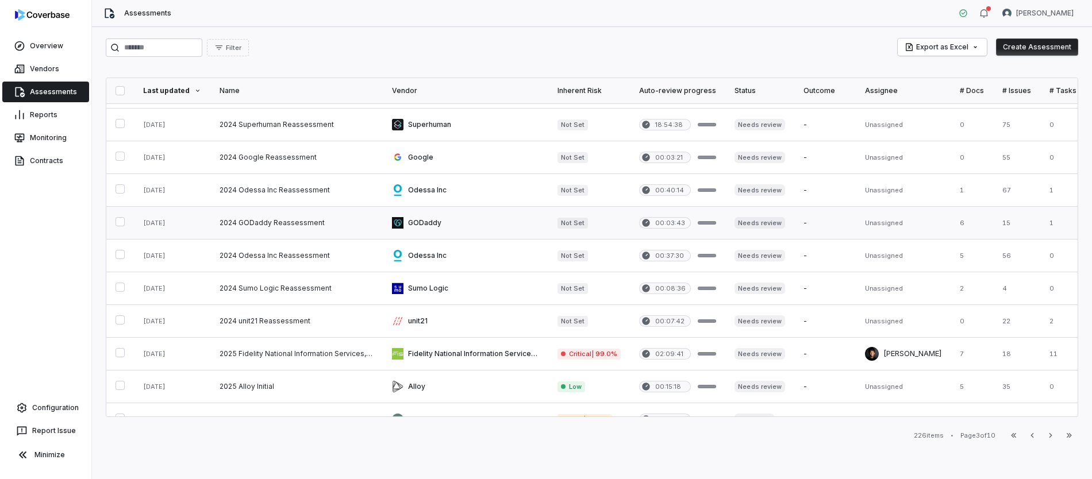
scroll to position [227, 0]
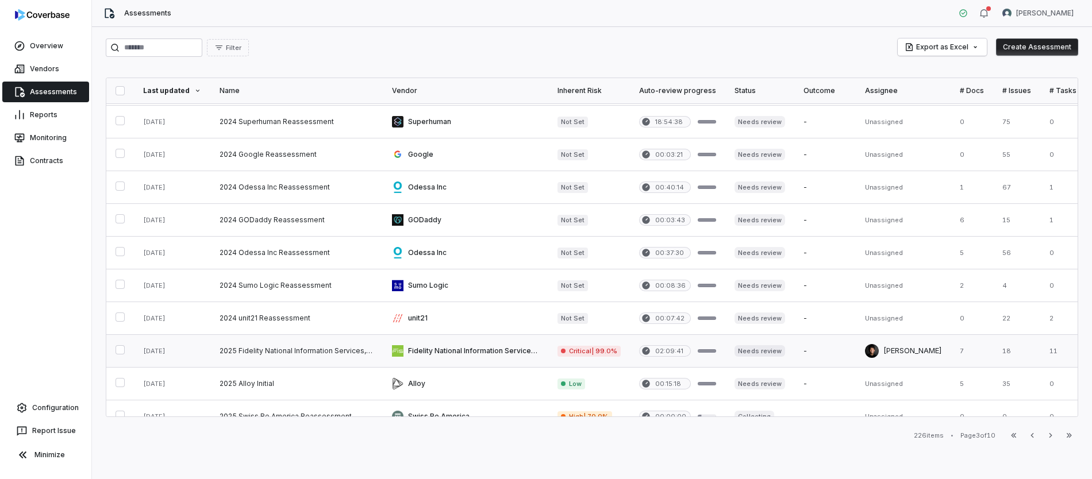
click at [308, 350] on link at bounding box center [296, 351] width 172 height 32
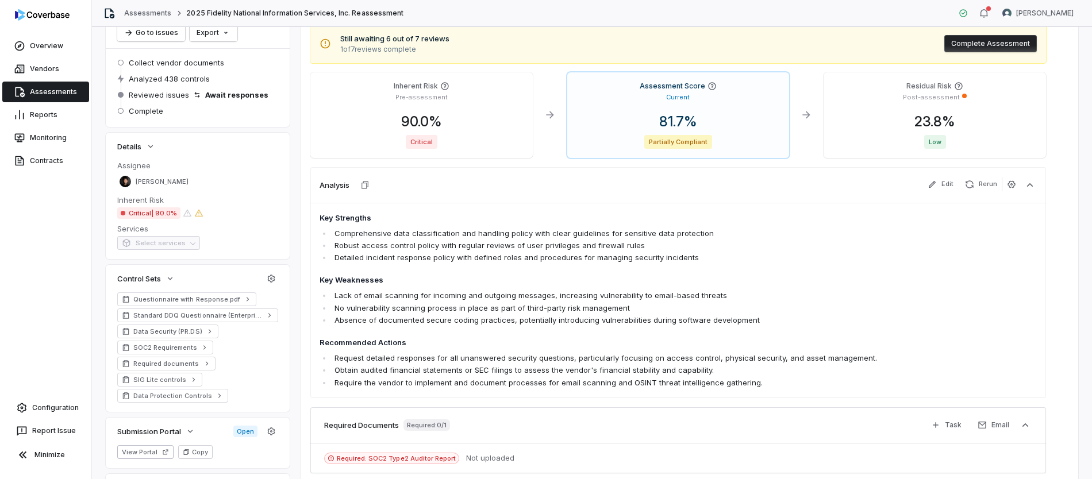
scroll to position [97, 0]
click at [432, 279] on h4 "Key Weaknesses" at bounding box center [607, 278] width 574 height 11
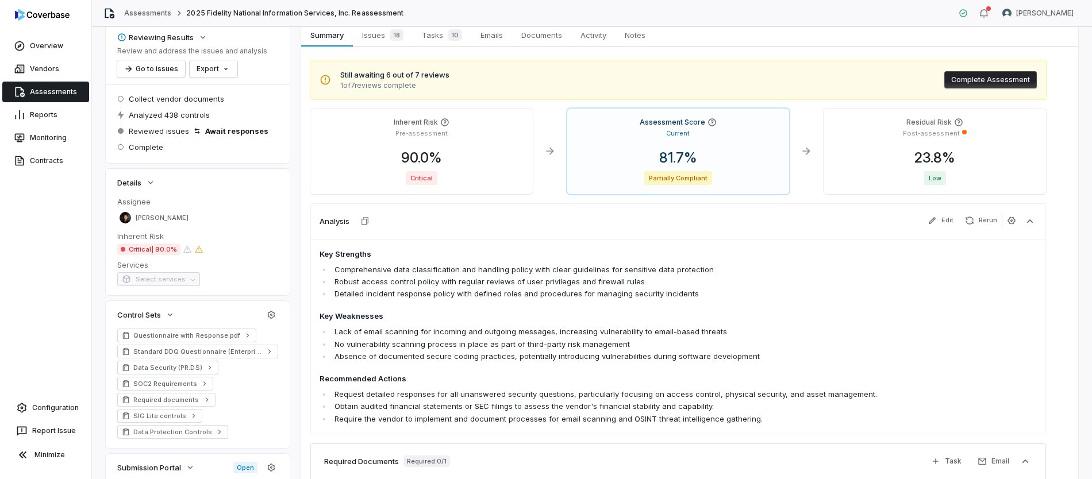
scroll to position [0, 0]
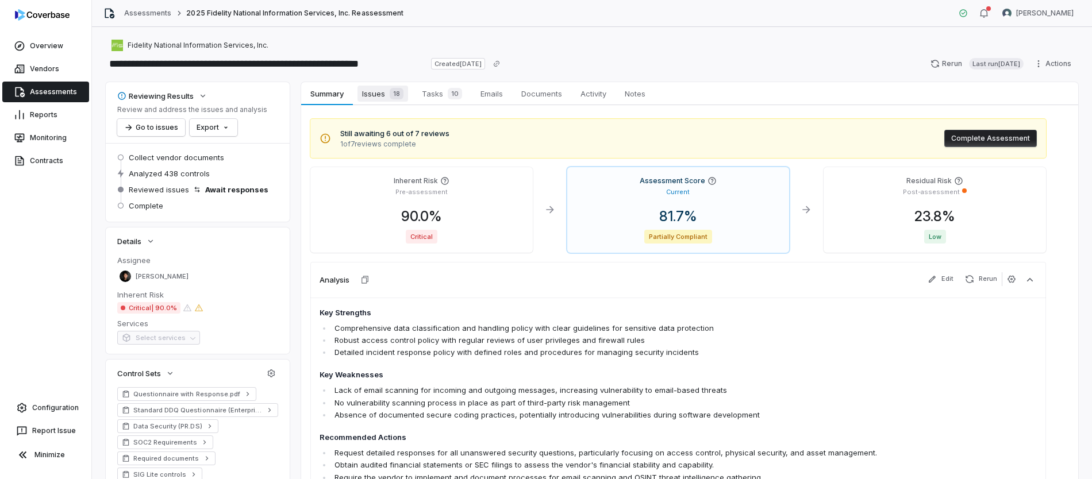
click at [371, 98] on span "Issues 18" at bounding box center [383, 94] width 51 height 16
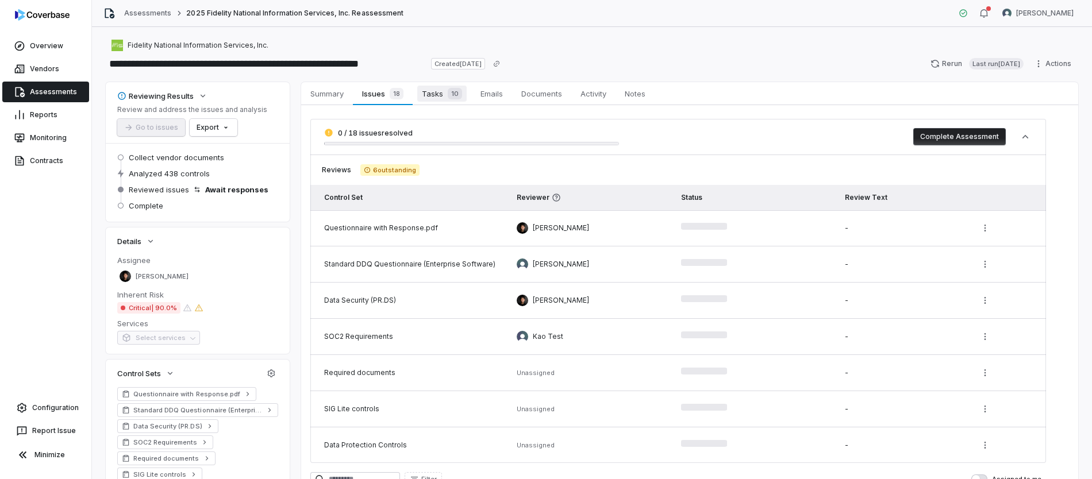
click at [444, 99] on div "10" at bounding box center [452, 93] width 19 height 11
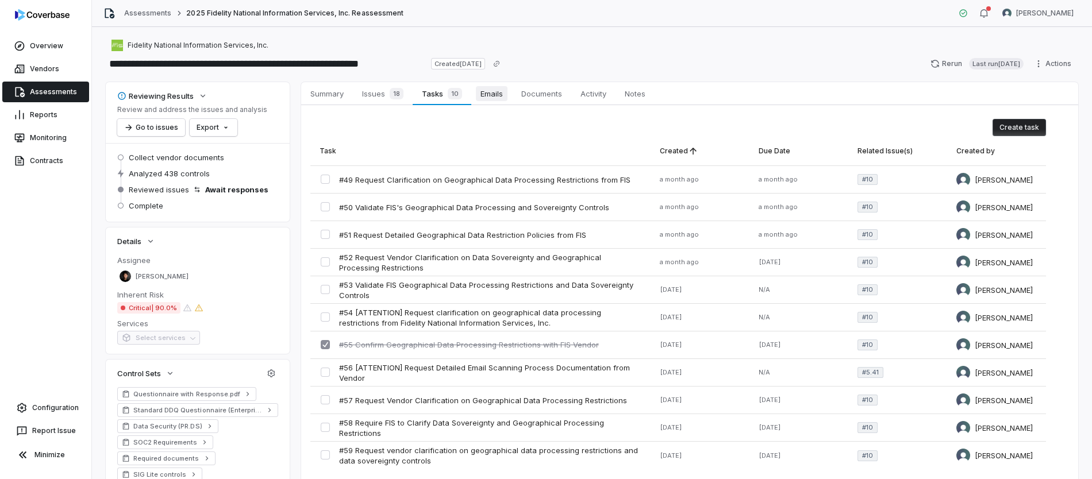
click at [484, 98] on span "Emails" at bounding box center [492, 93] width 32 height 15
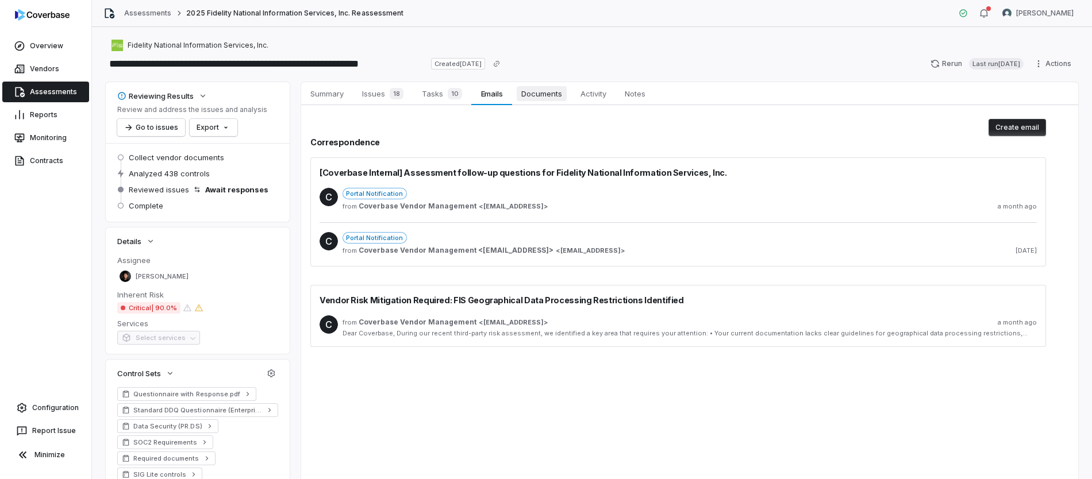
click at [548, 93] on span "Documents" at bounding box center [542, 93] width 50 height 15
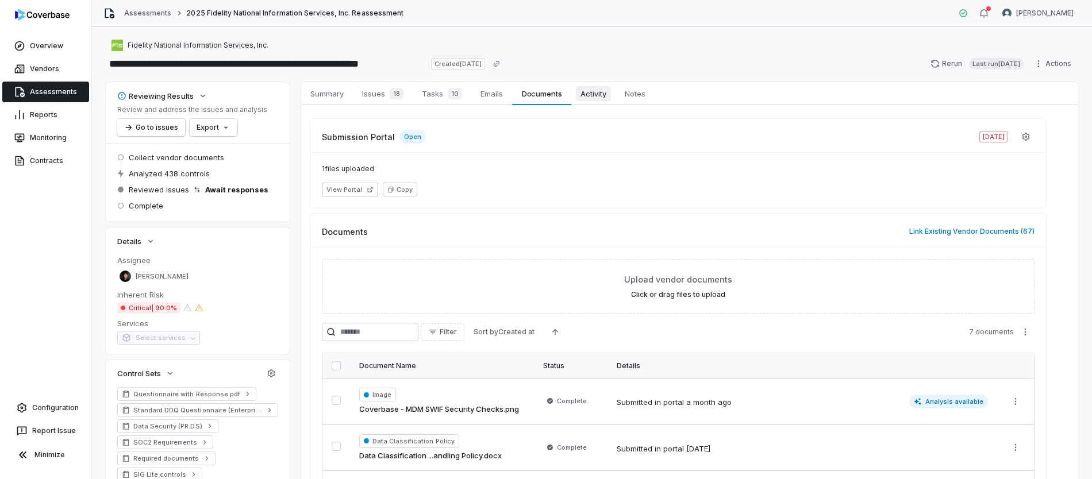
click at [587, 98] on span "Activity" at bounding box center [593, 93] width 35 height 15
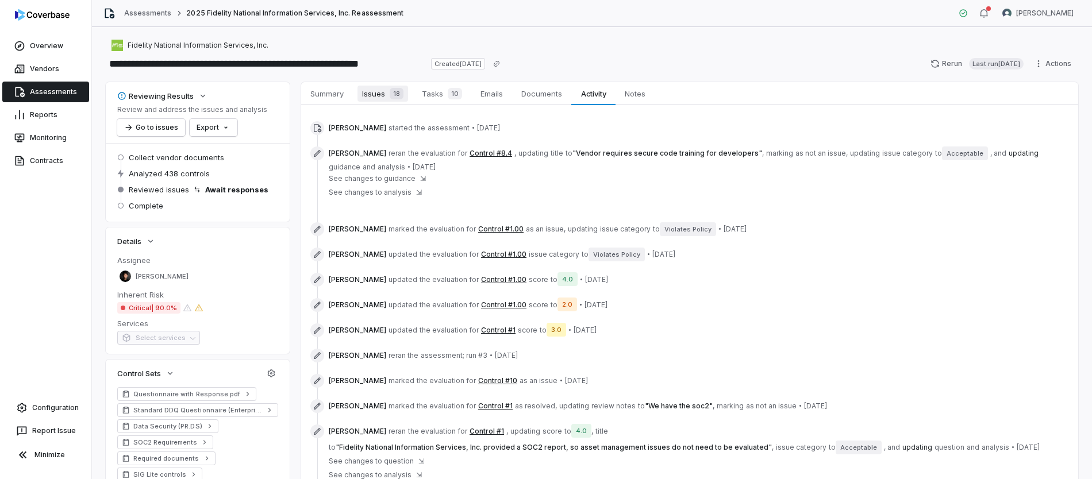
click at [374, 100] on span "Issues 18" at bounding box center [383, 94] width 51 height 16
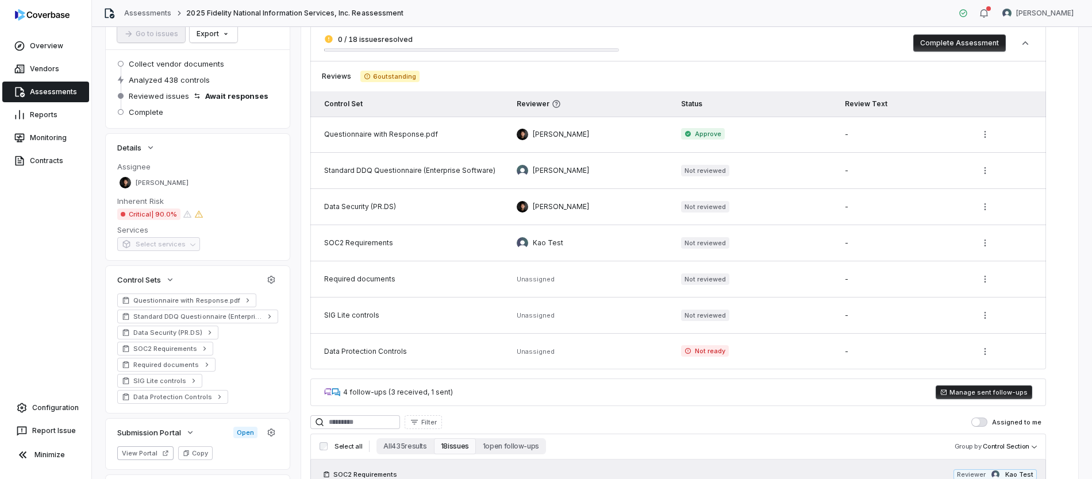
scroll to position [99, 0]
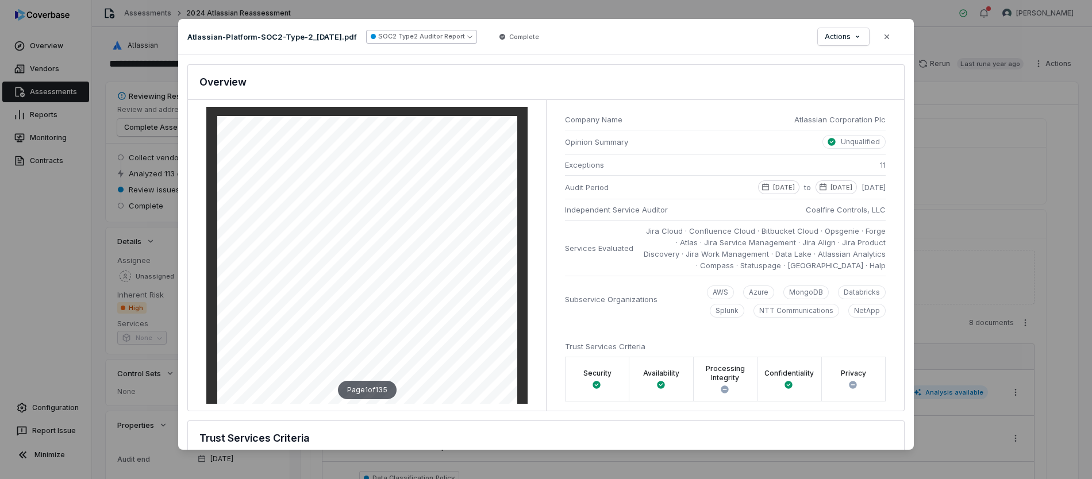
click at [473, 37] on icon "button" at bounding box center [469, 36] width 5 height 5
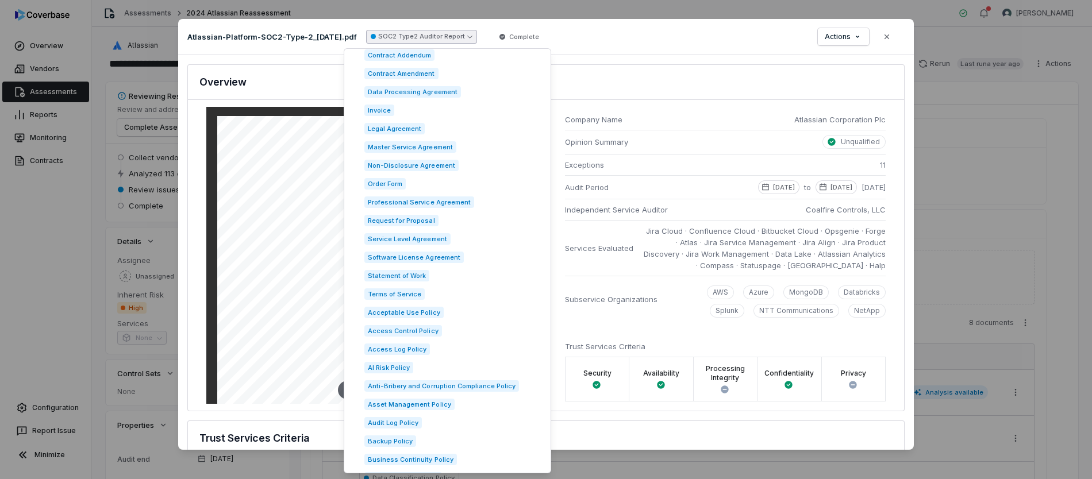
scroll to position [438, 0]
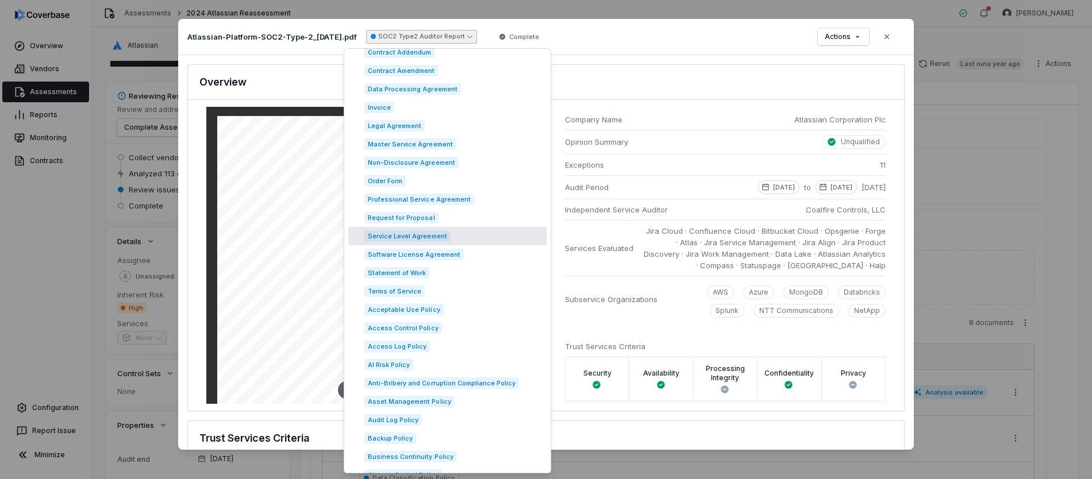
click at [751, 47] on div "Atlassian-Platform-SOC2-Type-2_30-Sep-2021.pdf SOC2 Type2 Auditor Report Comple…" at bounding box center [546, 37] width 736 height 36
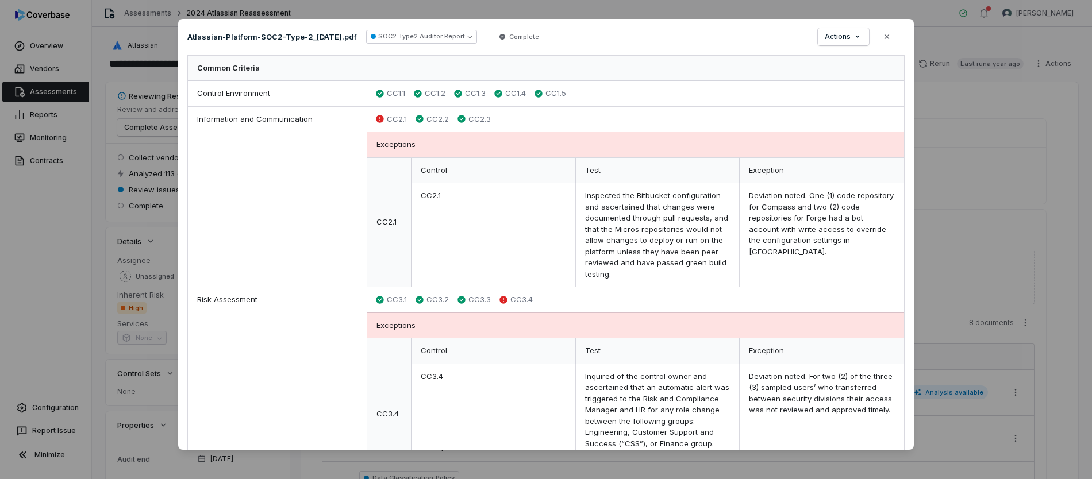
scroll to position [403, 0]
click at [884, 39] on icon "button" at bounding box center [887, 36] width 9 height 9
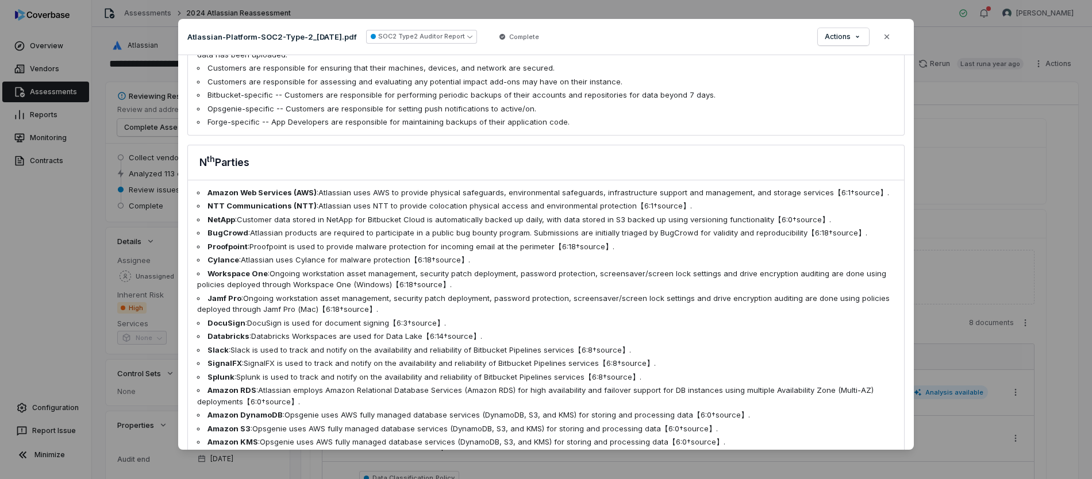
scroll to position [3023, 0]
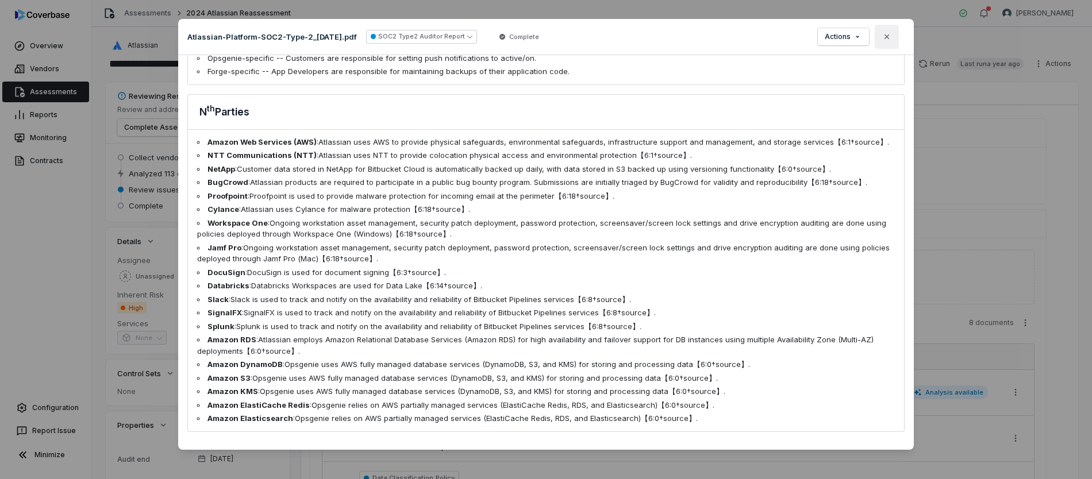
click at [888, 37] on icon "button" at bounding box center [887, 36] width 5 height 5
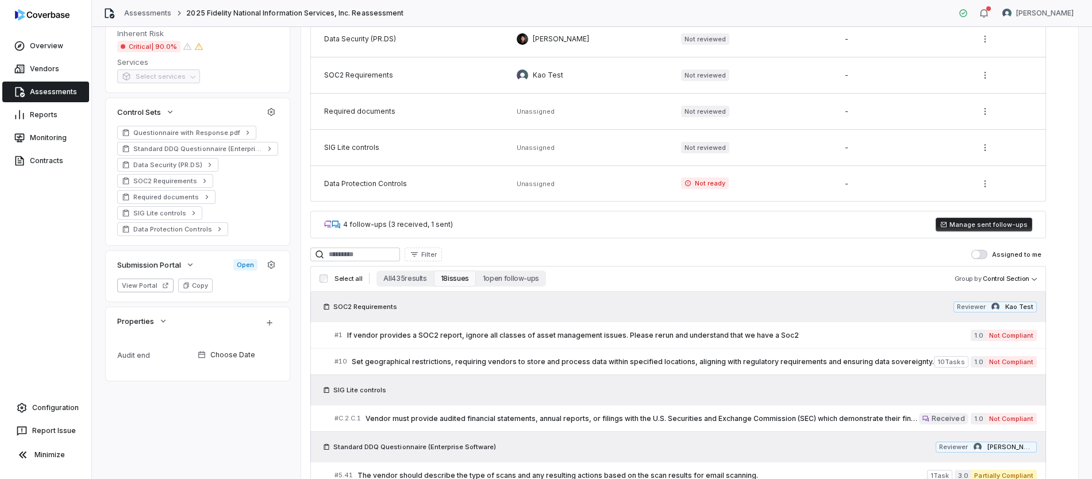
scroll to position [304, 0]
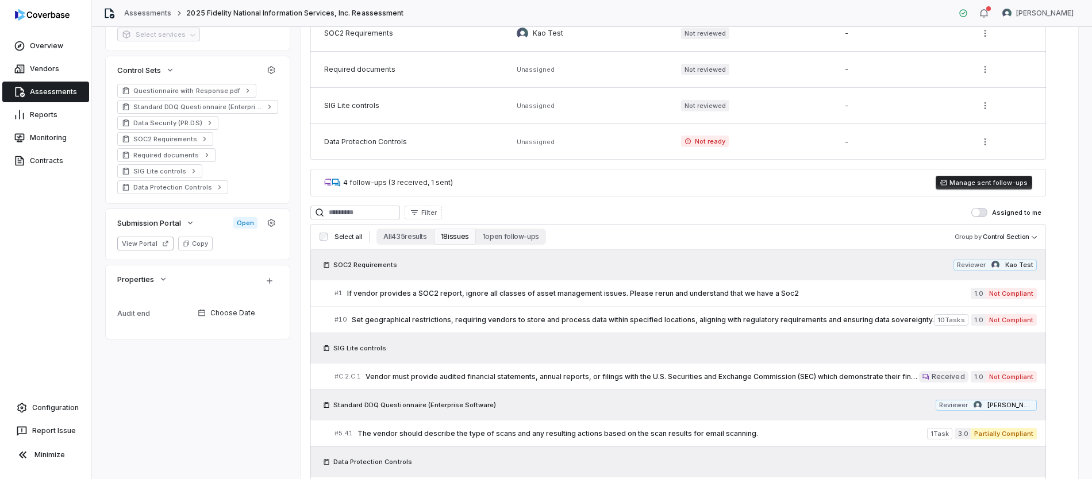
click at [980, 214] on span "button" at bounding box center [976, 213] width 8 height 8
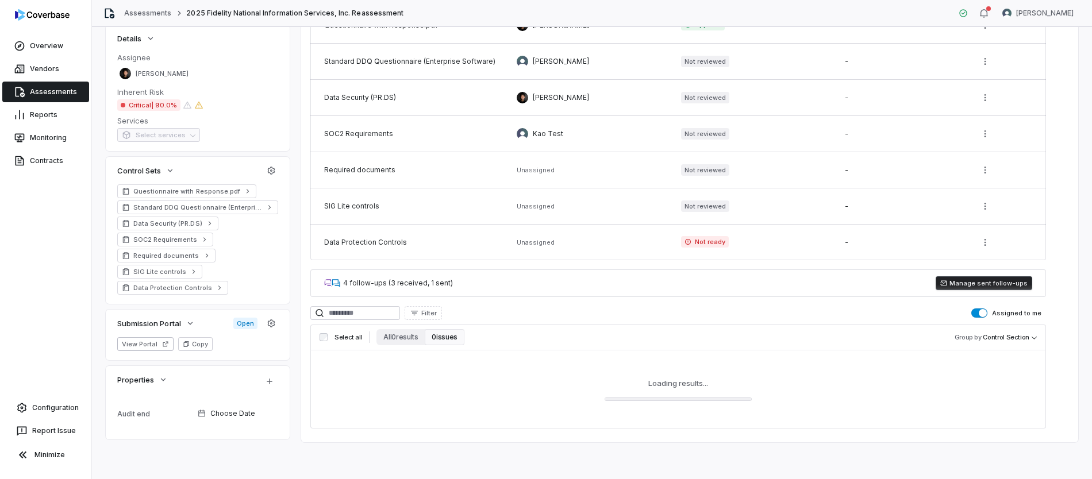
scroll to position [200, 0]
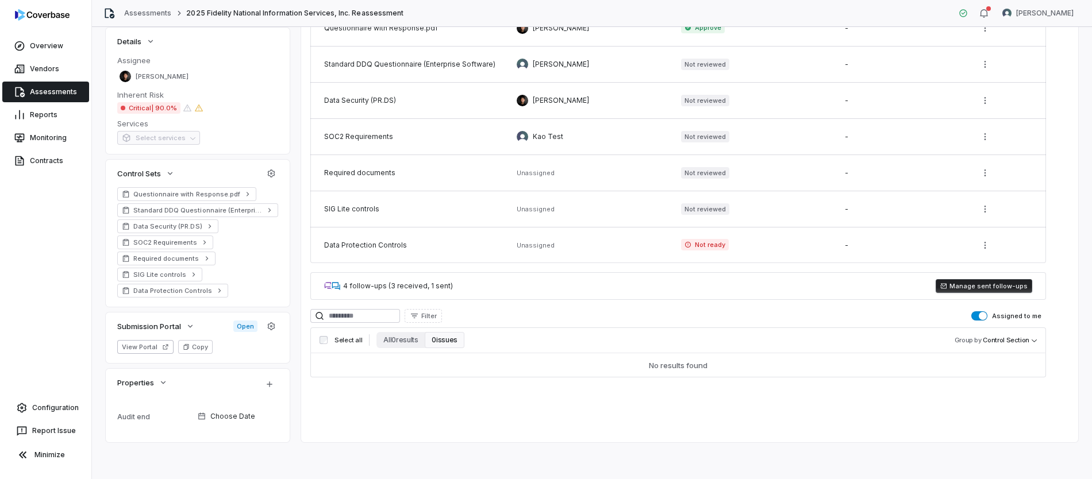
click at [985, 317] on span "button" at bounding box center [983, 316] width 8 height 8
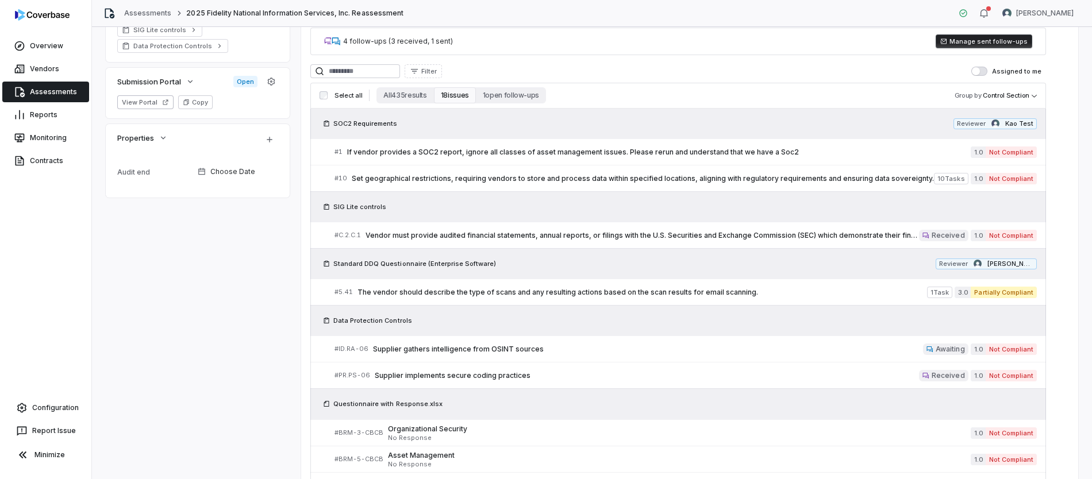
scroll to position [452, 0]
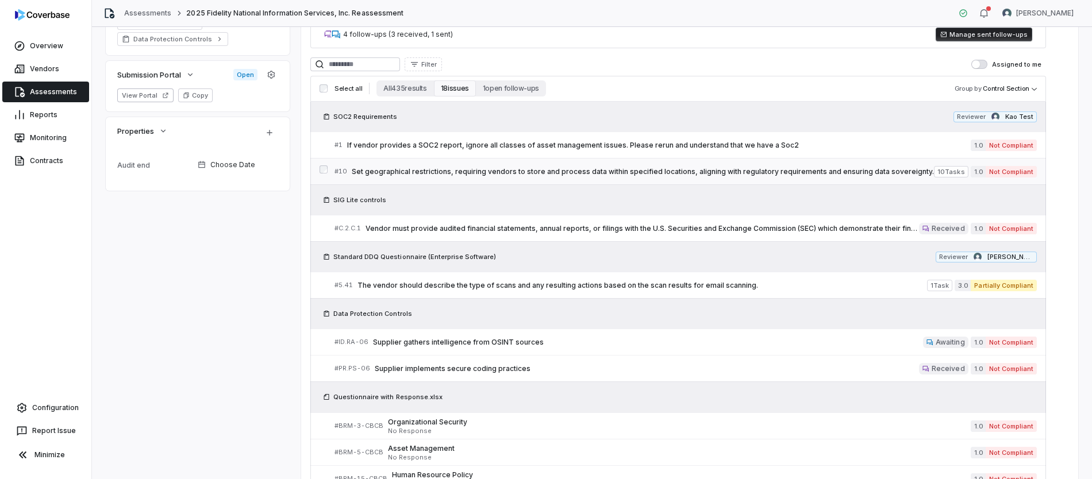
click at [406, 174] on span "Set geographical restrictions, requiring vendors to store and process data with…" at bounding box center [643, 171] width 582 height 9
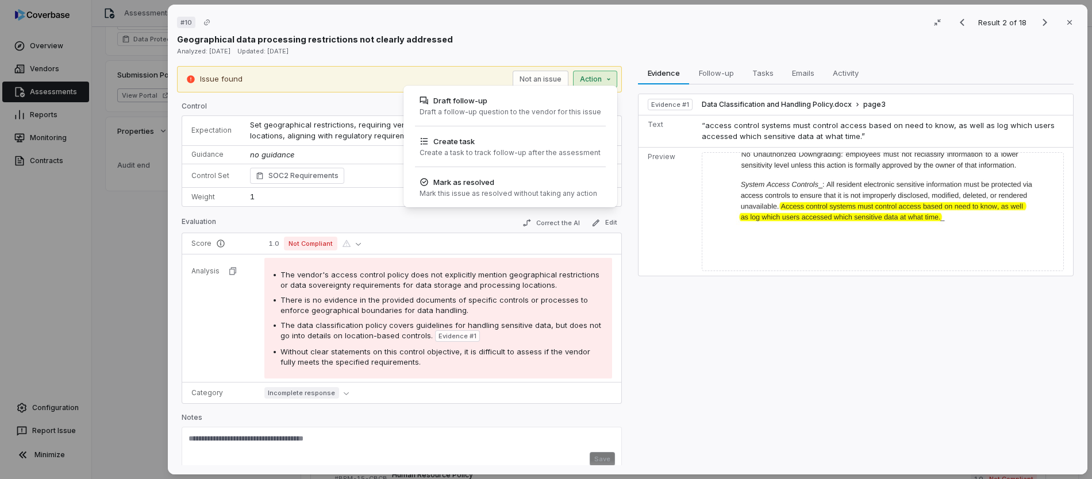
click at [592, 81] on div "# 10 Result 2 of 18 Close Geographical data processing restrictions not clearly…" at bounding box center [546, 239] width 1092 height 479
click at [667, 370] on div "# 10 Result 2 of 18 Close Geographical data processing restrictions not clearly…" at bounding box center [546, 239] width 1092 height 479
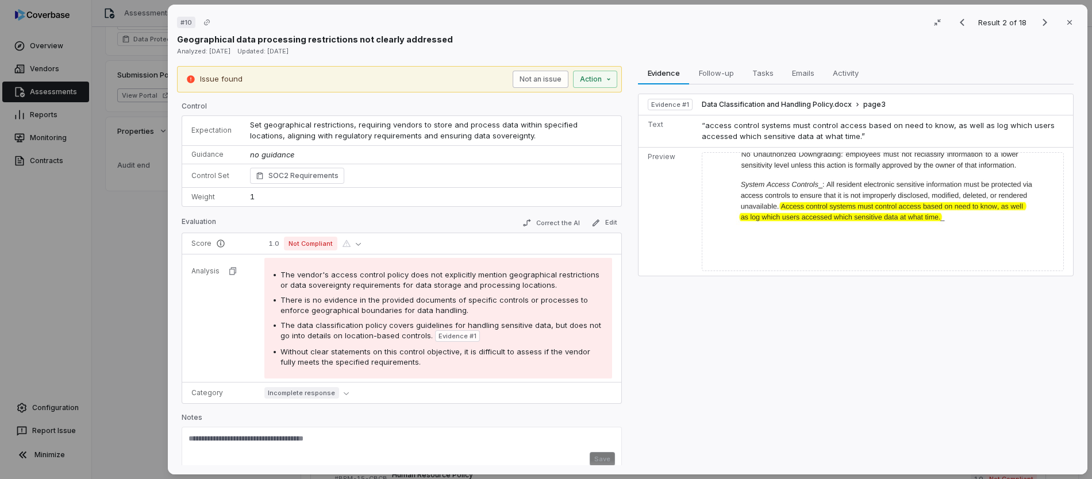
click at [546, 76] on button "Not an issue" at bounding box center [541, 79] width 56 height 17
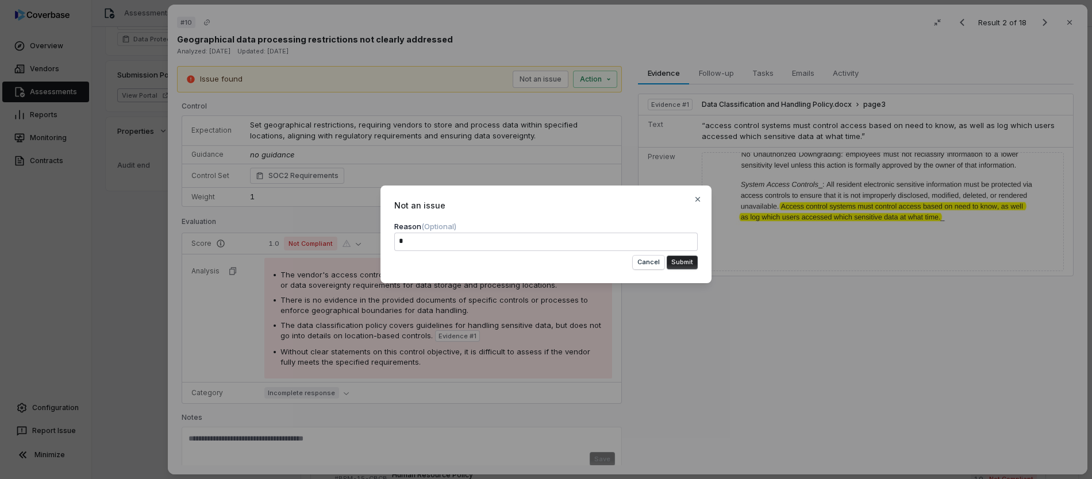
type textarea "**"
type textarea "*"
type textarea "****"
type textarea "*"
type textarea "*****"
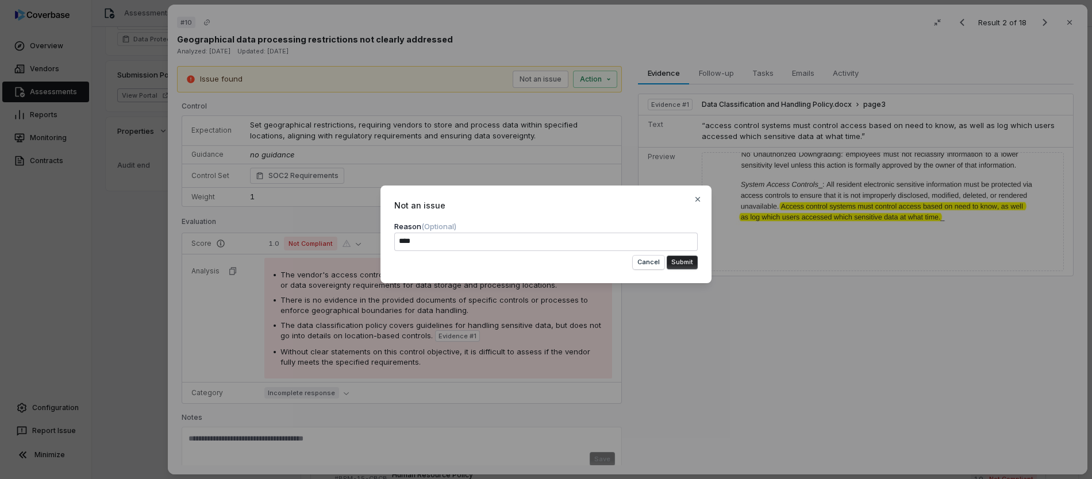
type textarea "*"
type textarea "******"
type textarea "*"
type textarea "*******"
type textarea "*"
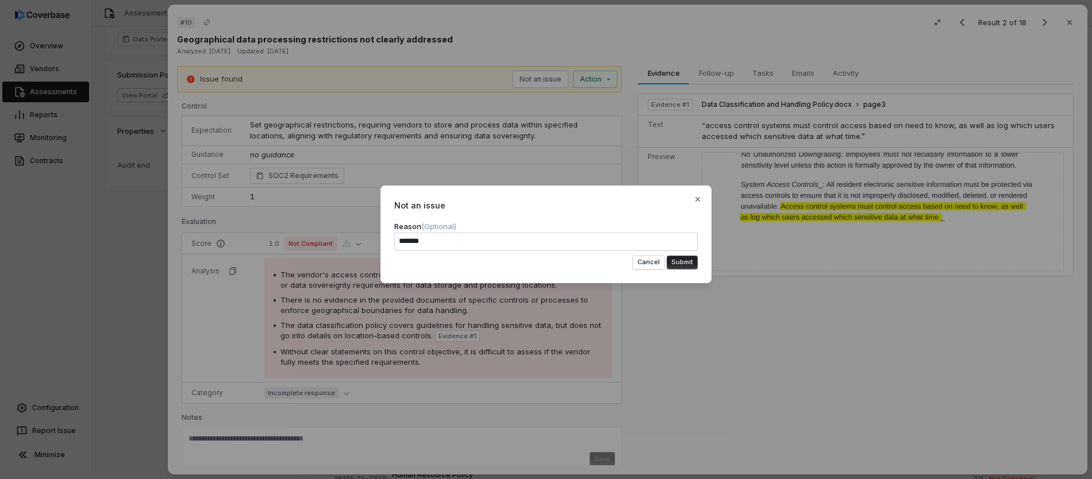
type textarea "********"
type textarea "*"
type textarea "********"
click at [647, 263] on button "Cancel" at bounding box center [649, 263] width 32 height 14
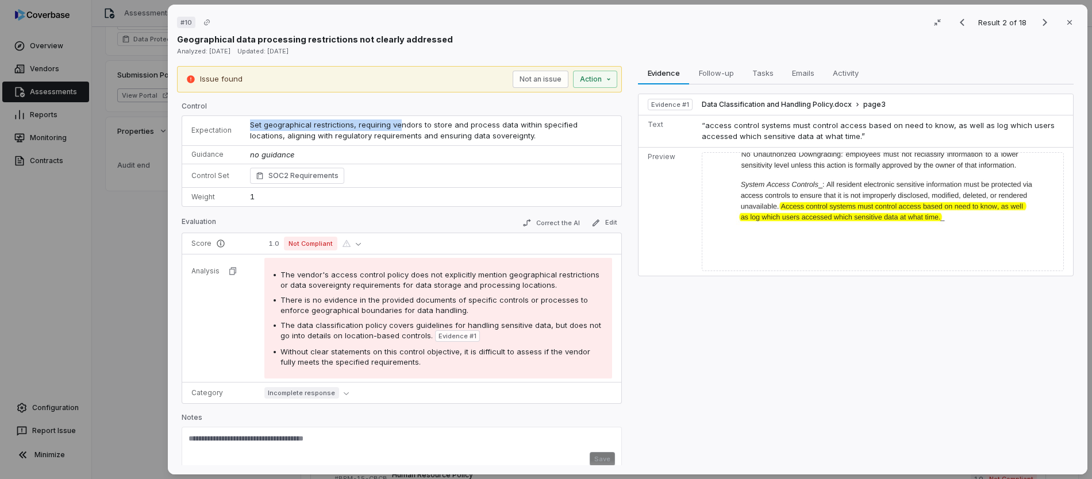
drag, startPoint x: 249, startPoint y: 124, endPoint x: 394, endPoint y: 129, distance: 145.6
click at [394, 129] on span "Set geographical restrictions, requiring vendors to store and process data with…" at bounding box center [415, 130] width 330 height 21
click at [394, 129] on td "Set geographical restrictions, requiring vendors to store and process data with…" at bounding box center [431, 131] width 381 height 30
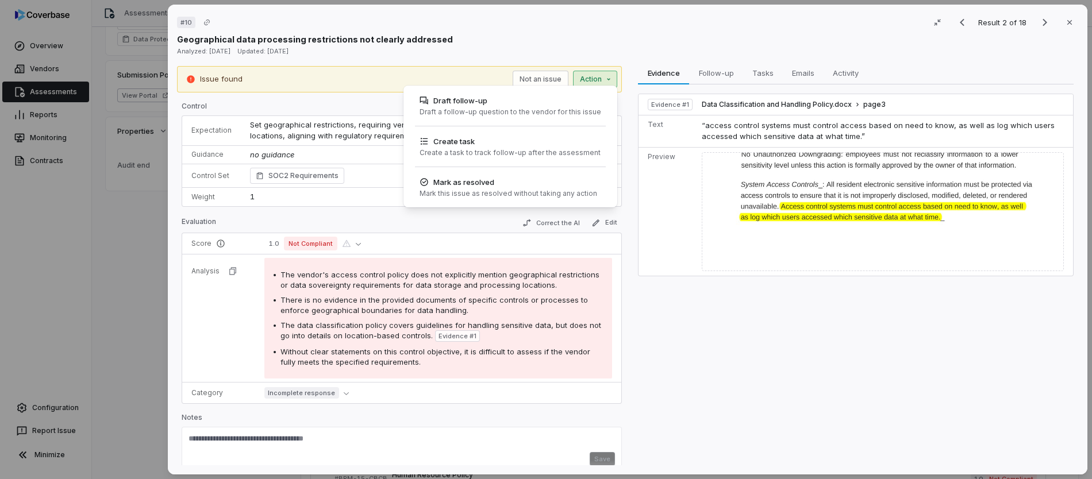
click at [597, 80] on div "# 10 Result 2 of 18 Close Geographical data processing restrictions not clearly…" at bounding box center [546, 239] width 1092 height 479
click at [540, 109] on div "Draft a follow-up question to the vendor for this issue" at bounding box center [511, 112] width 182 height 9
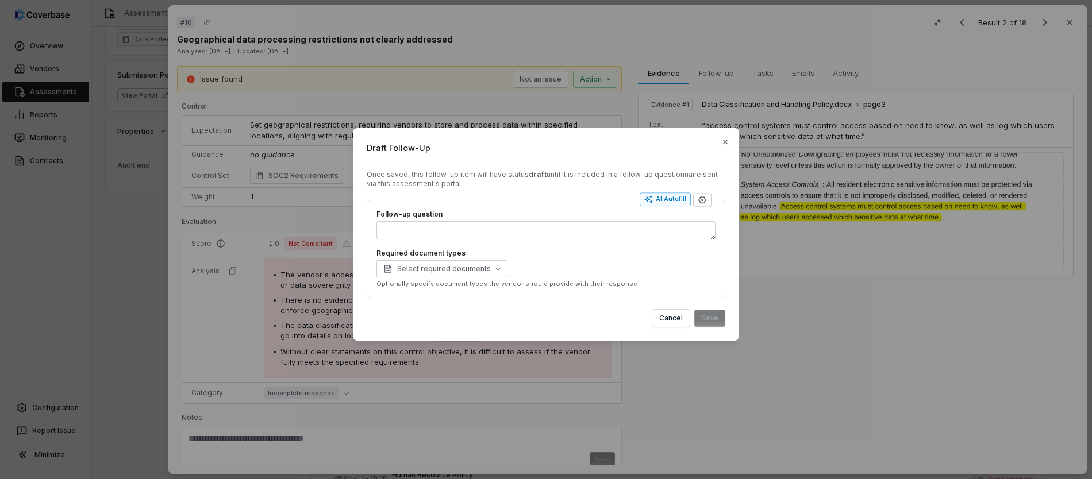
click at [659, 197] on div "AI Autofill" at bounding box center [666, 199] width 42 height 9
type textarea "*"
type textarea "***"
type textarea "*"
type textarea "**********"
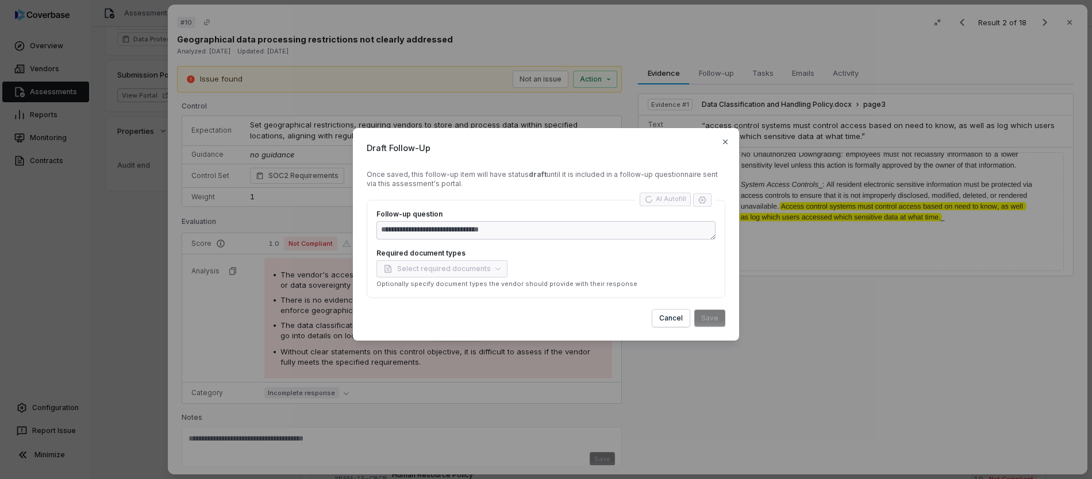
type textarea "*"
type textarea "**********"
type textarea "*"
type textarea "**********"
type textarea "*"
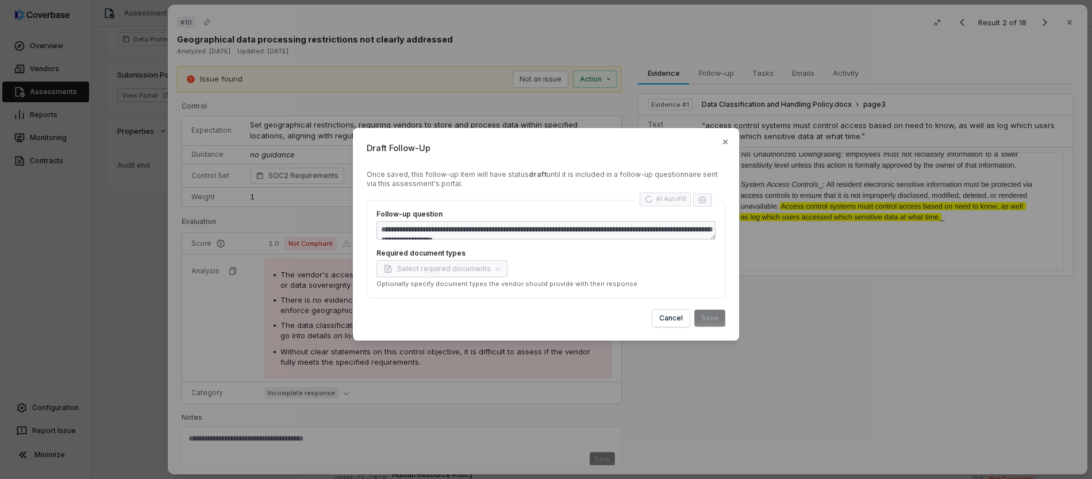
type textarea "**********"
type textarea "*"
type textarea "**********"
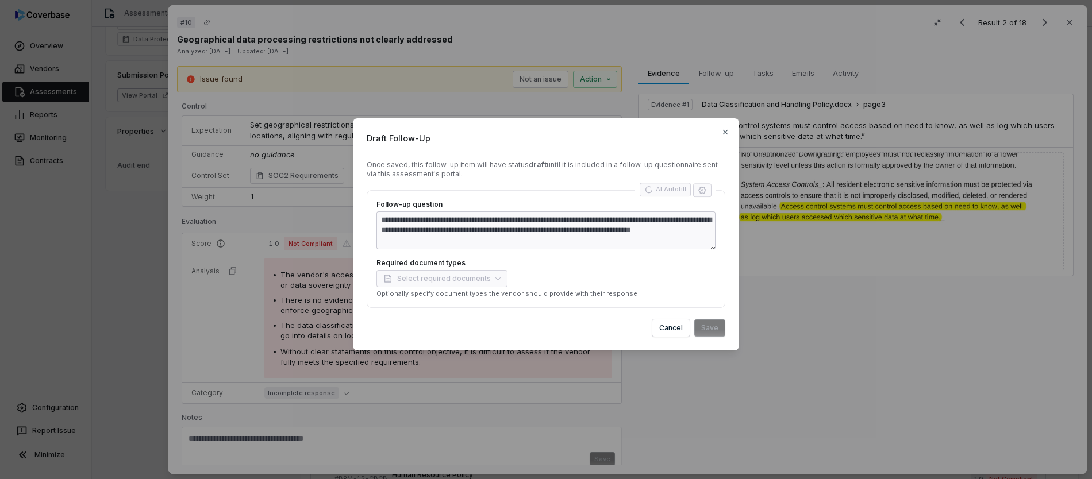
type textarea "*"
type textarea "**********"
type textarea "*"
type textarea "**********"
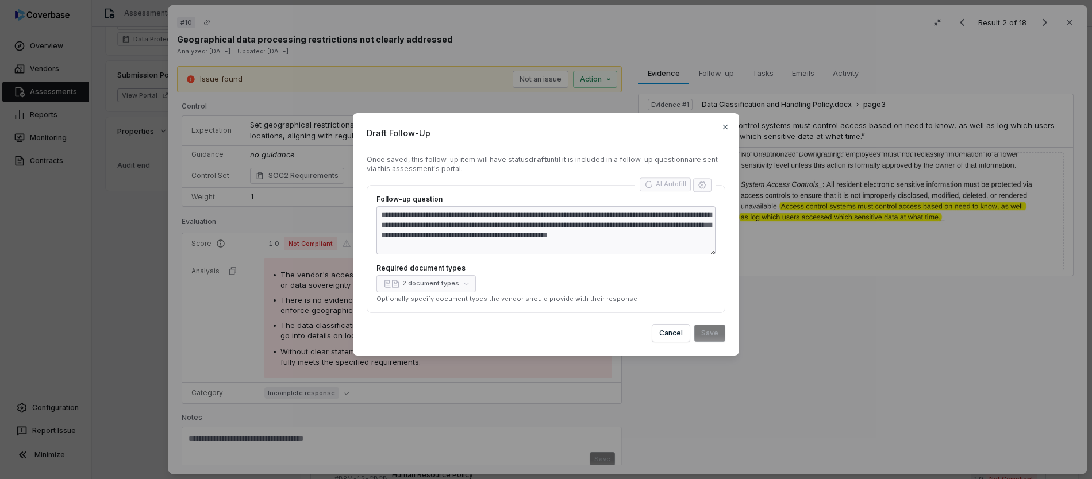
type textarea "*"
type textarea "**********"
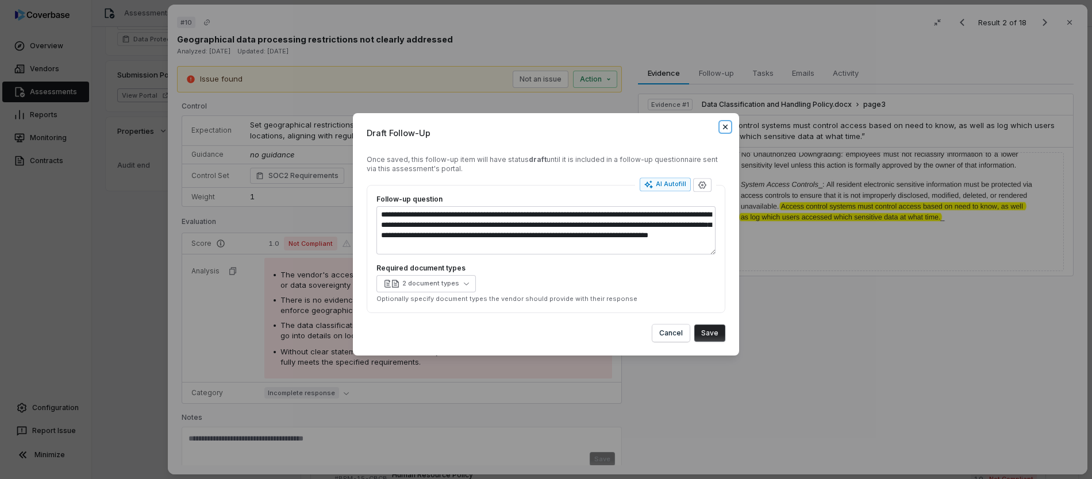
click at [728, 128] on icon "button" at bounding box center [725, 126] width 9 height 9
type textarea "*"
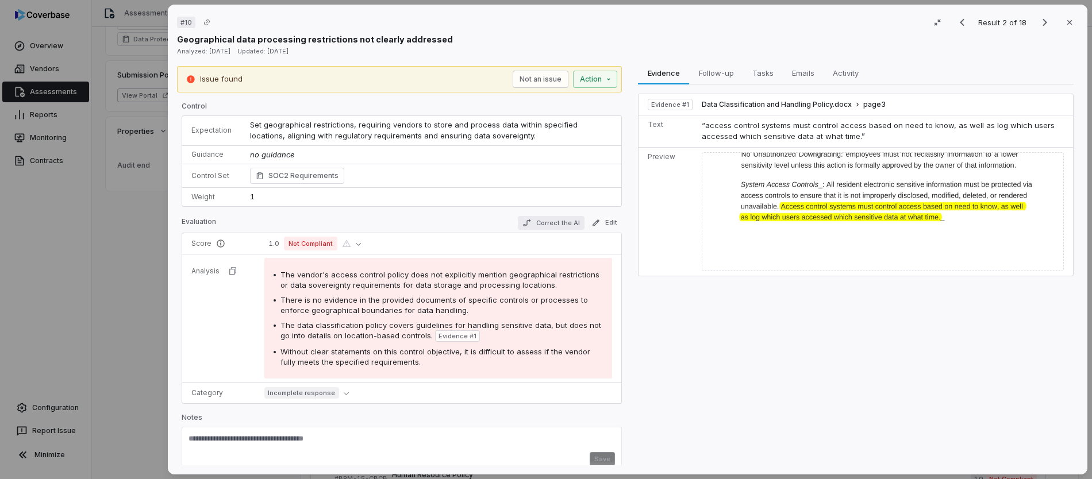
click at [538, 223] on button "Correct the AI" at bounding box center [551, 223] width 67 height 14
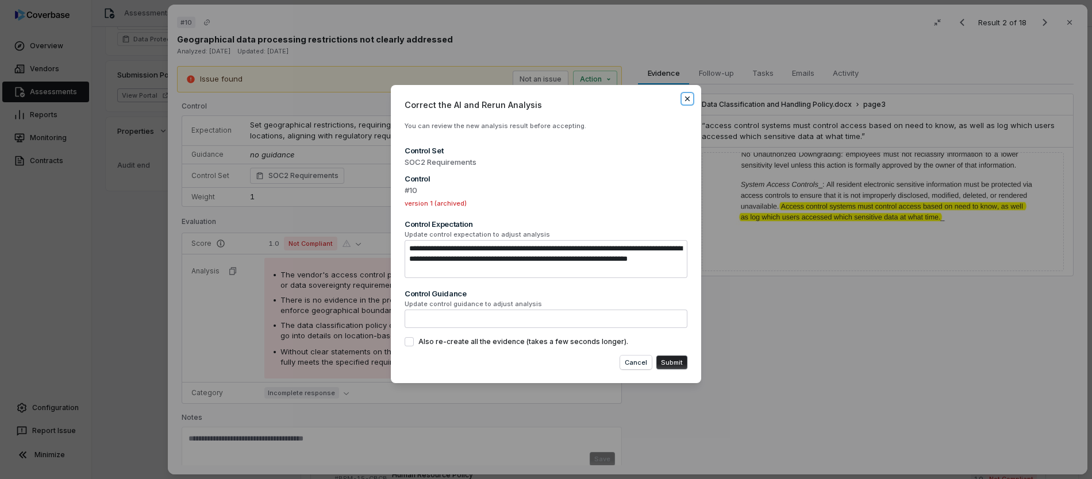
click at [690, 98] on icon "button" at bounding box center [687, 98] width 9 height 9
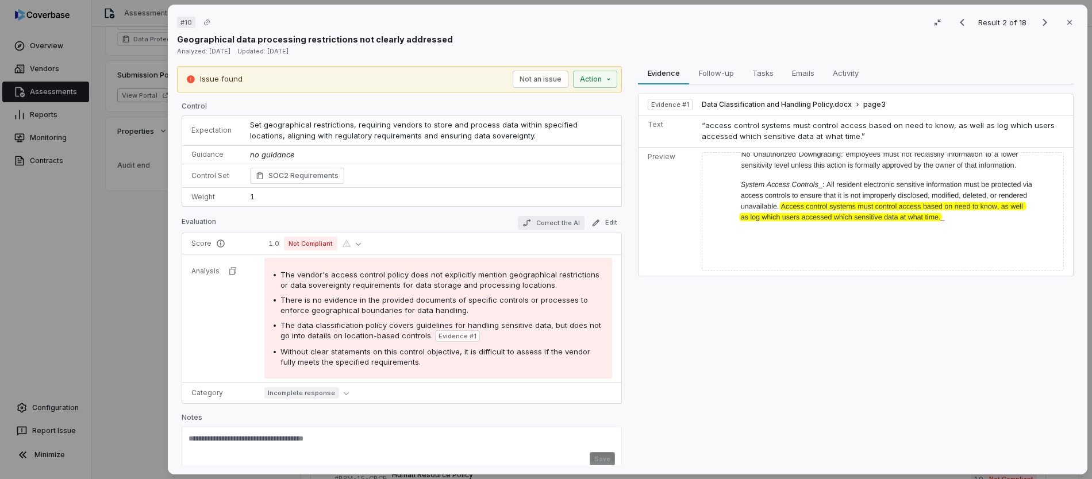
click at [545, 223] on button "Correct the AI" at bounding box center [551, 223] width 67 height 14
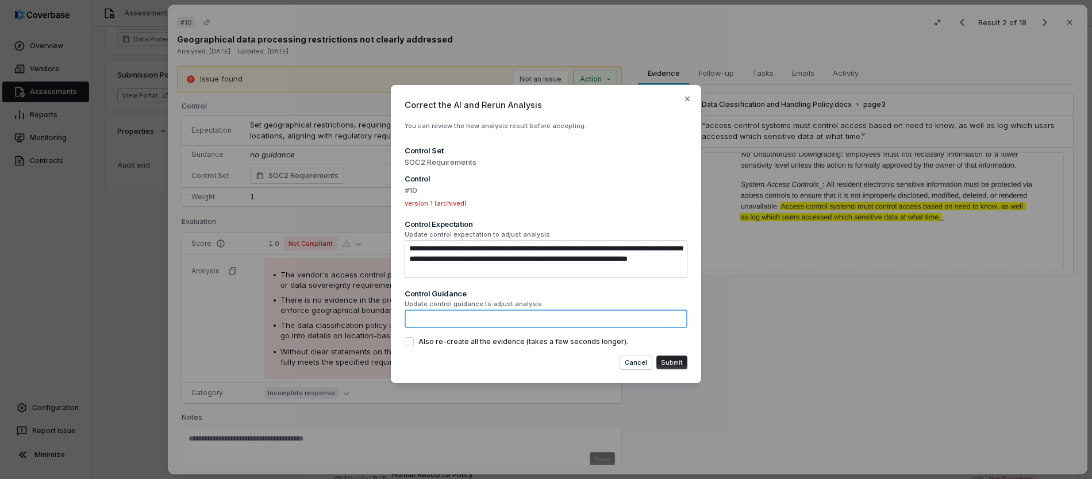
click at [476, 319] on textarea at bounding box center [546, 319] width 283 height 18
paste textarea "**********"
type textarea "*"
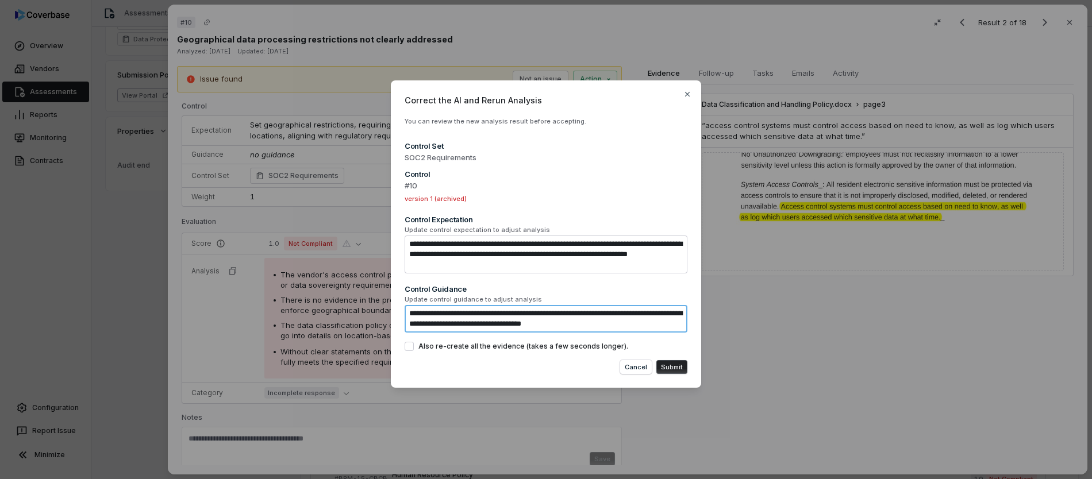
type textarea "**********"
click at [669, 365] on button "Submit" at bounding box center [672, 367] width 31 height 14
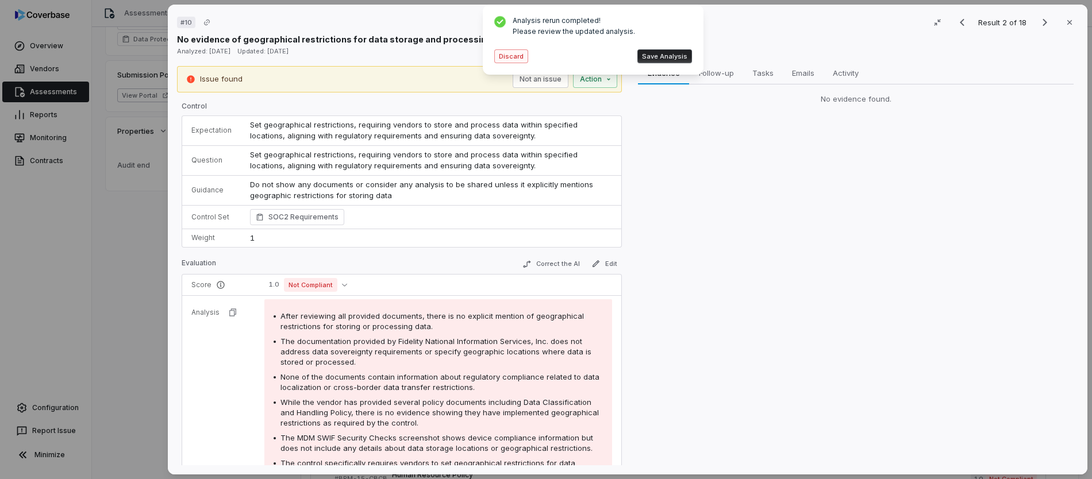
click at [519, 57] on button "Discard" at bounding box center [511, 56] width 34 height 14
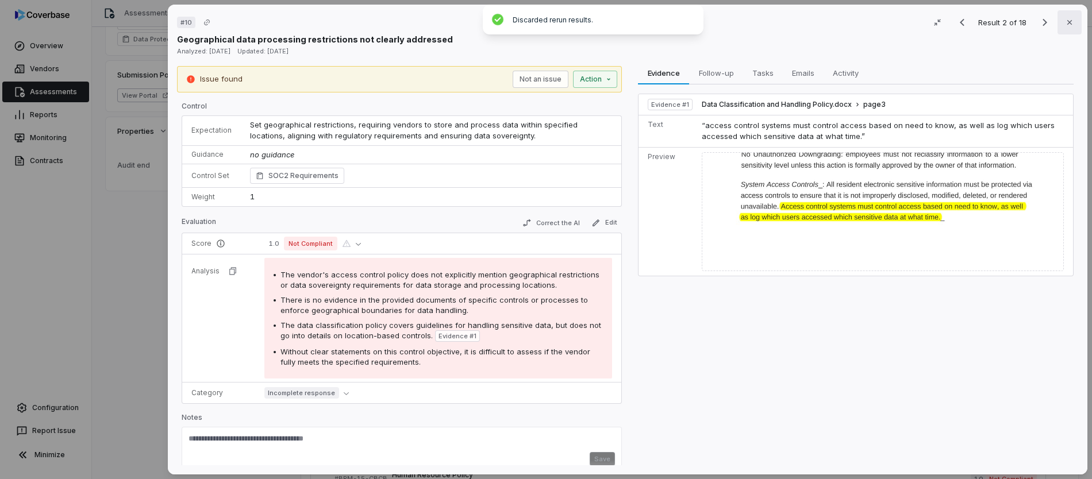
click at [1065, 25] on icon "button" at bounding box center [1069, 22] width 9 height 9
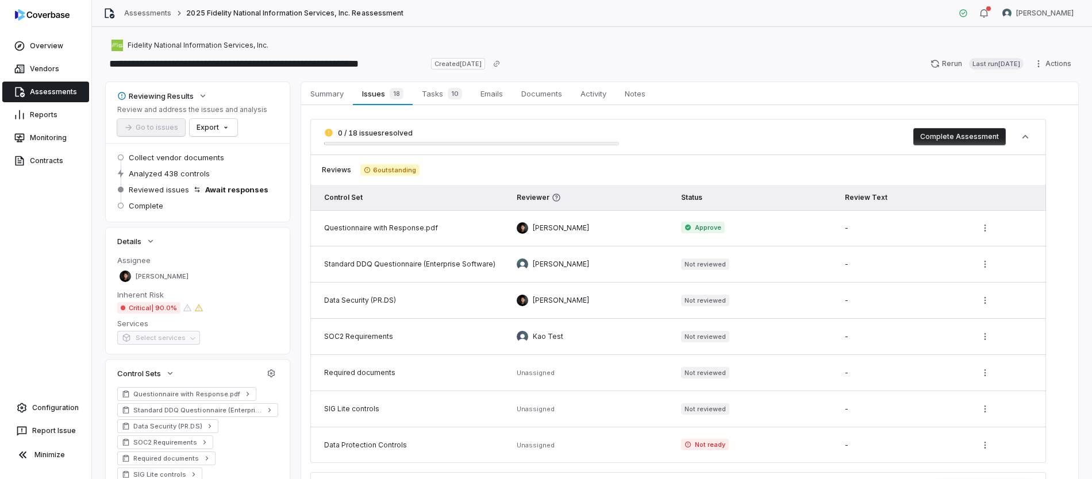
click at [933, 139] on button "Complete Assessment" at bounding box center [960, 136] width 93 height 17
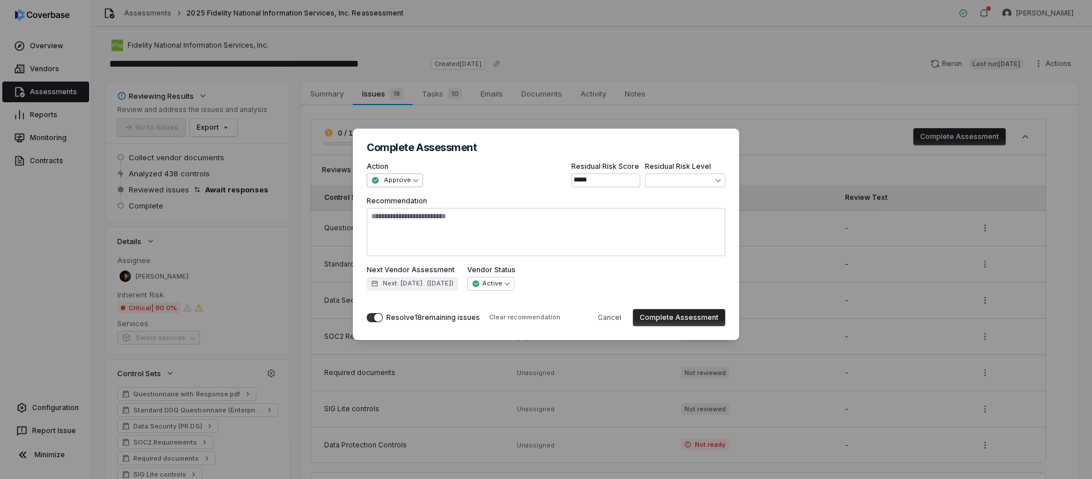
click at [413, 181] on div "**********" at bounding box center [546, 239] width 1092 height 259
click at [607, 219] on div "**********" at bounding box center [546, 239] width 1092 height 259
click at [608, 321] on button "Cancel" at bounding box center [609, 317] width 37 height 17
type textarea "*"
